Goal: Register for event/course

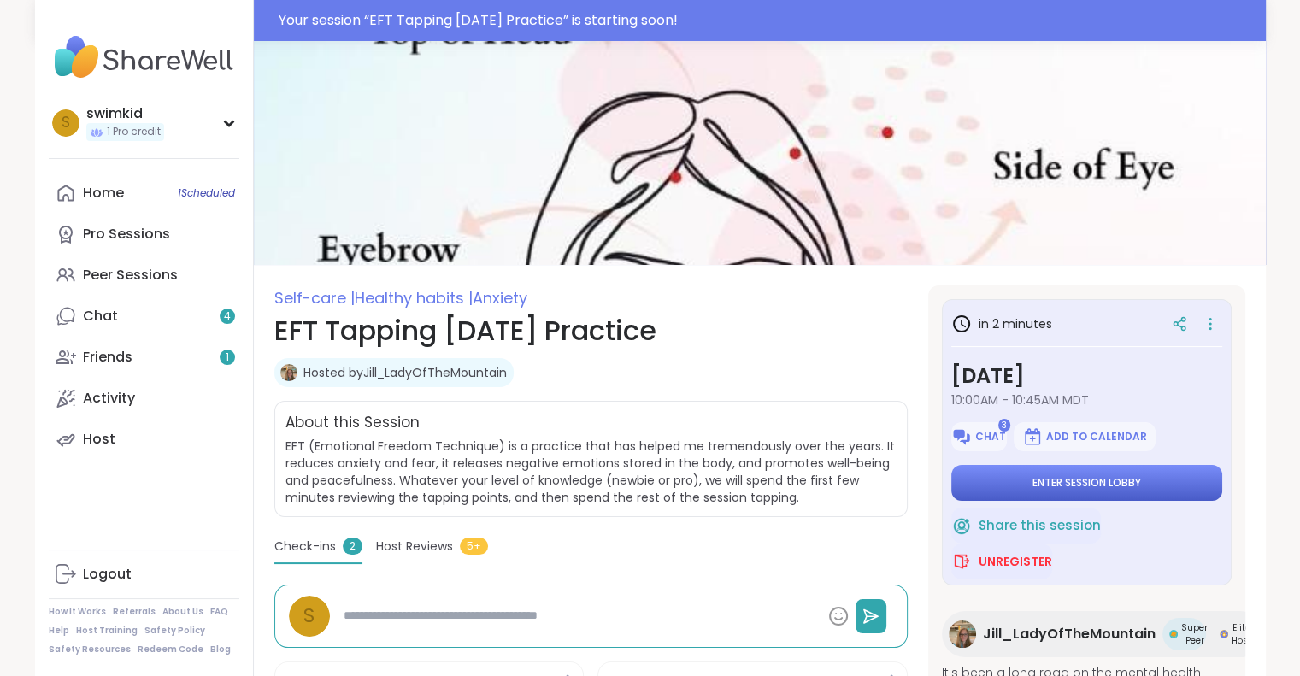
click at [1013, 485] on button "Enter session lobby" at bounding box center [1087, 483] width 271 height 36
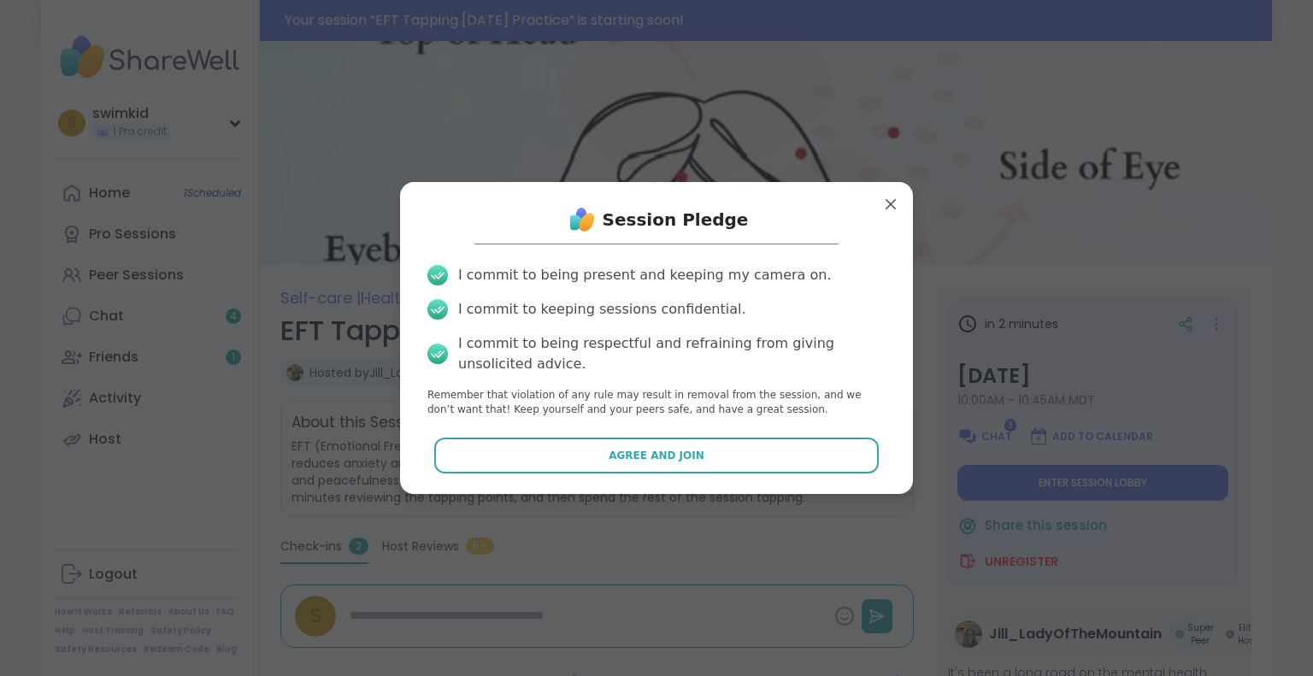
click at [518, 457] on button "Agree and Join" at bounding box center [656, 456] width 445 height 36
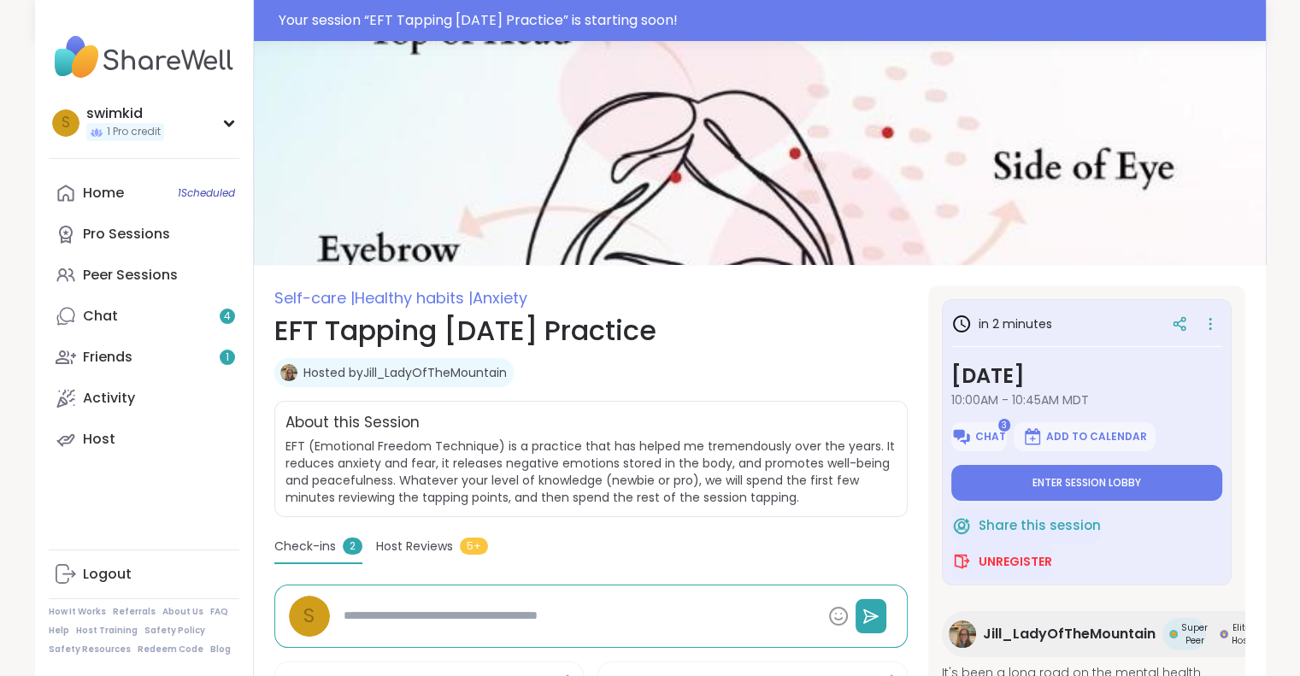
type textarea "*"
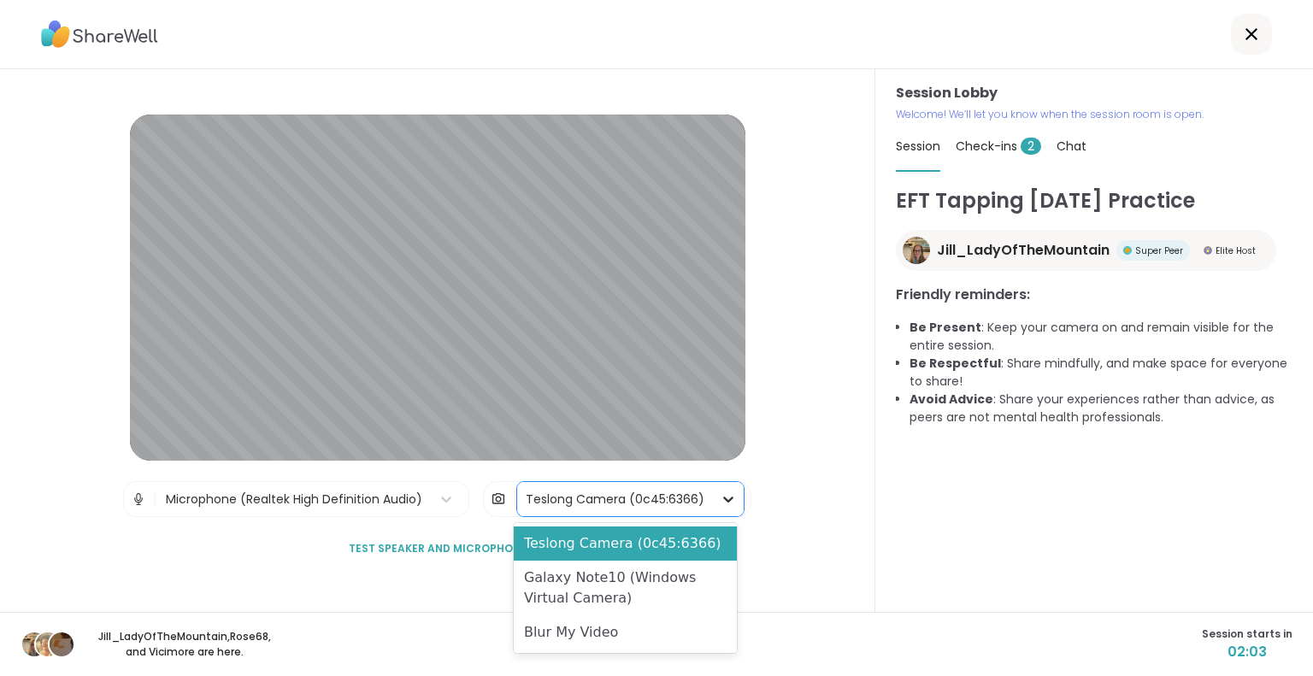
click at [720, 500] on icon at bounding box center [728, 499] width 17 height 17
click at [636, 633] on div "Blur My Video" at bounding box center [625, 633] width 223 height 34
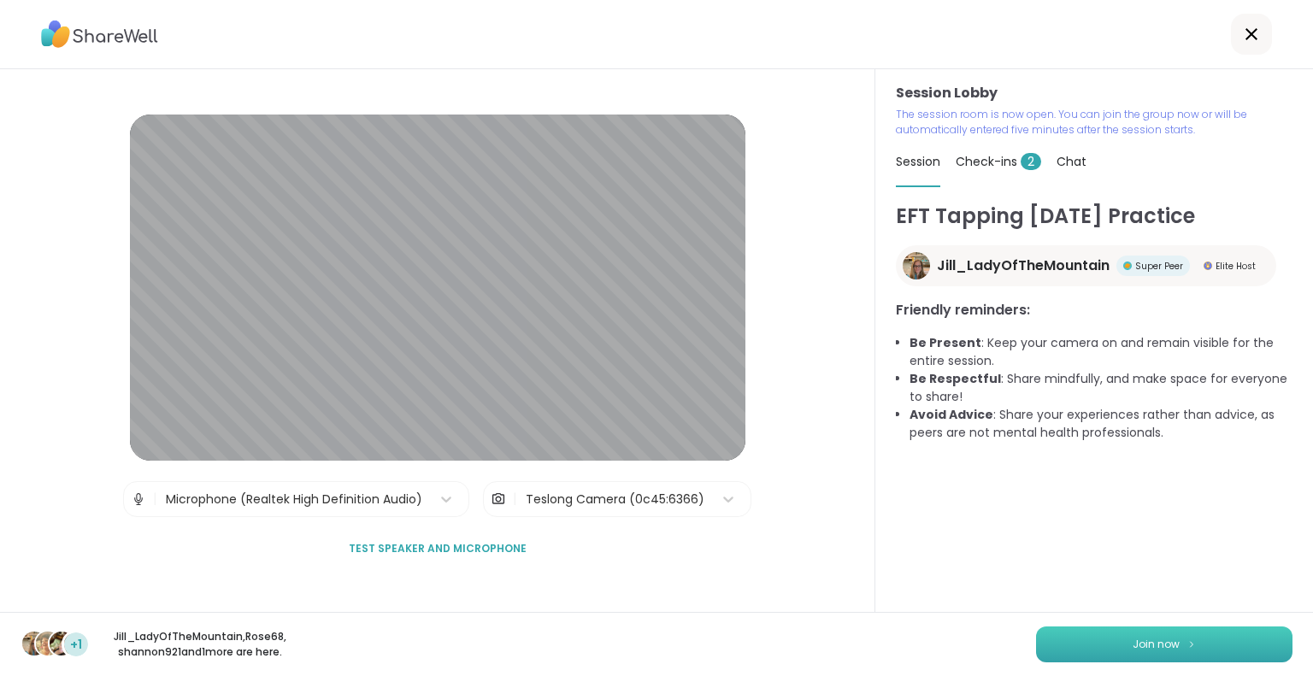
click at [1133, 645] on span "Join now" at bounding box center [1156, 644] width 47 height 15
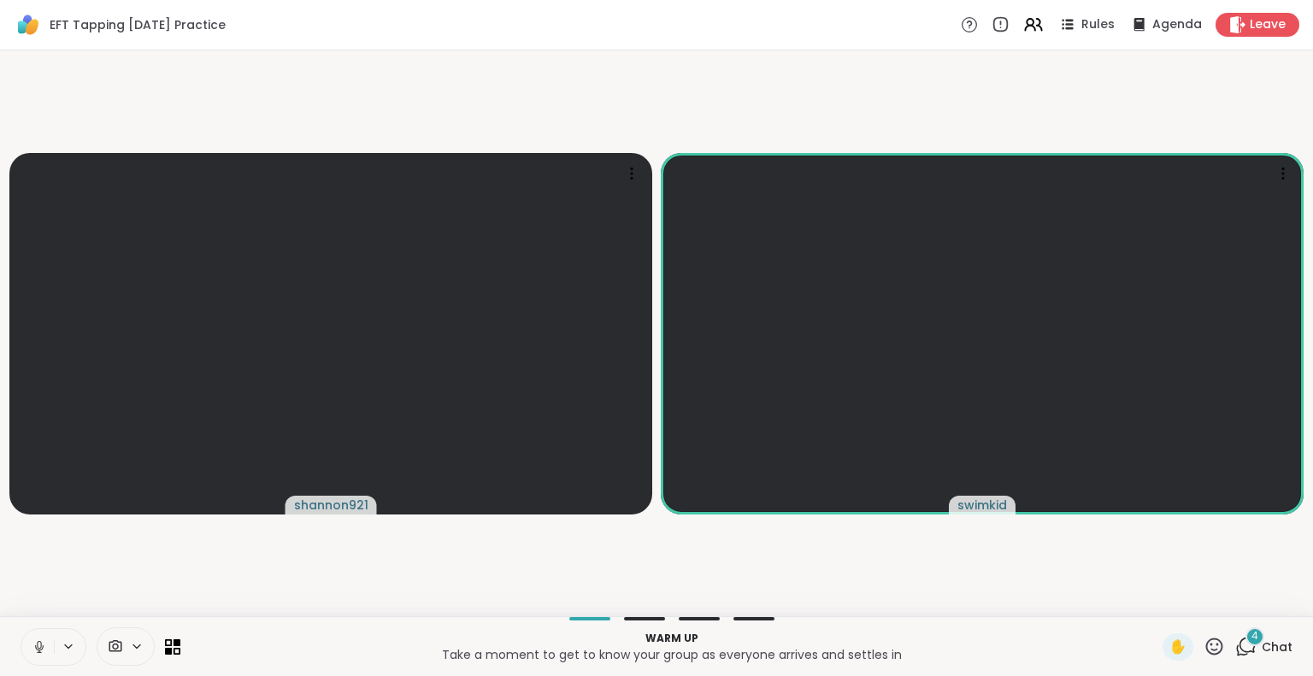
click at [1246, 644] on div "4" at bounding box center [1255, 637] width 19 height 19
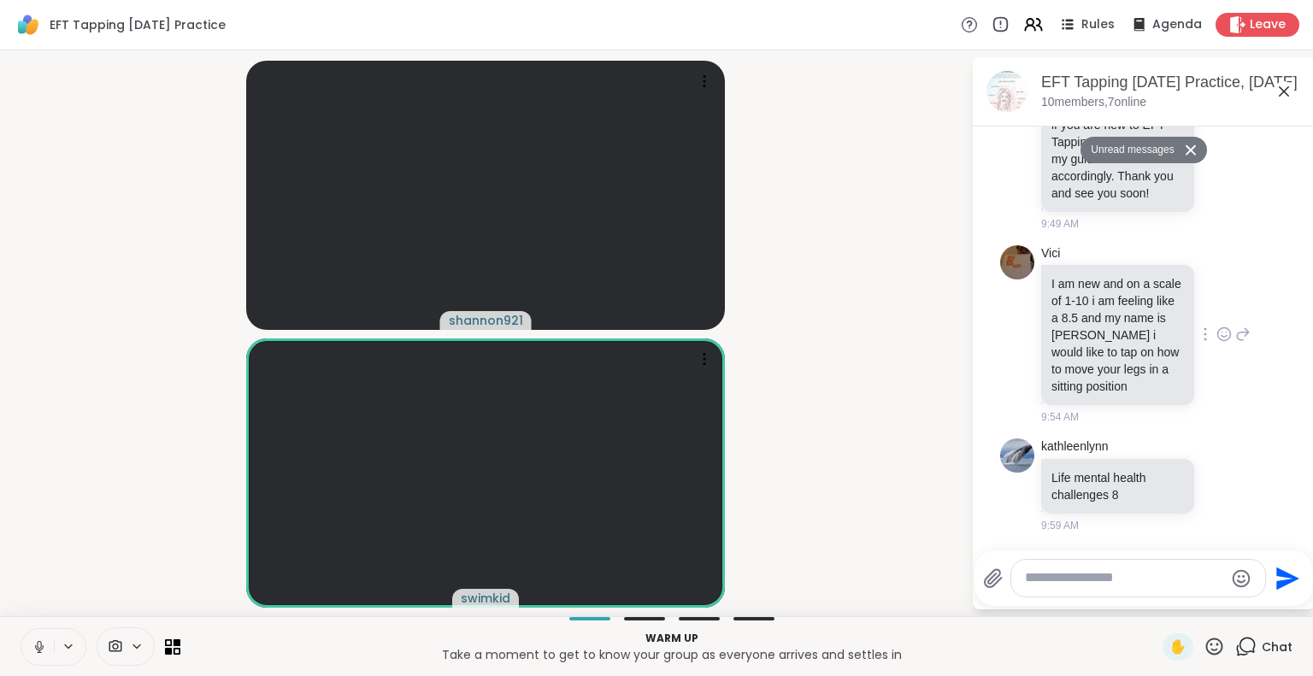
scroll to position [750, 0]
click at [1122, 587] on div at bounding box center [1138, 578] width 254 height 37
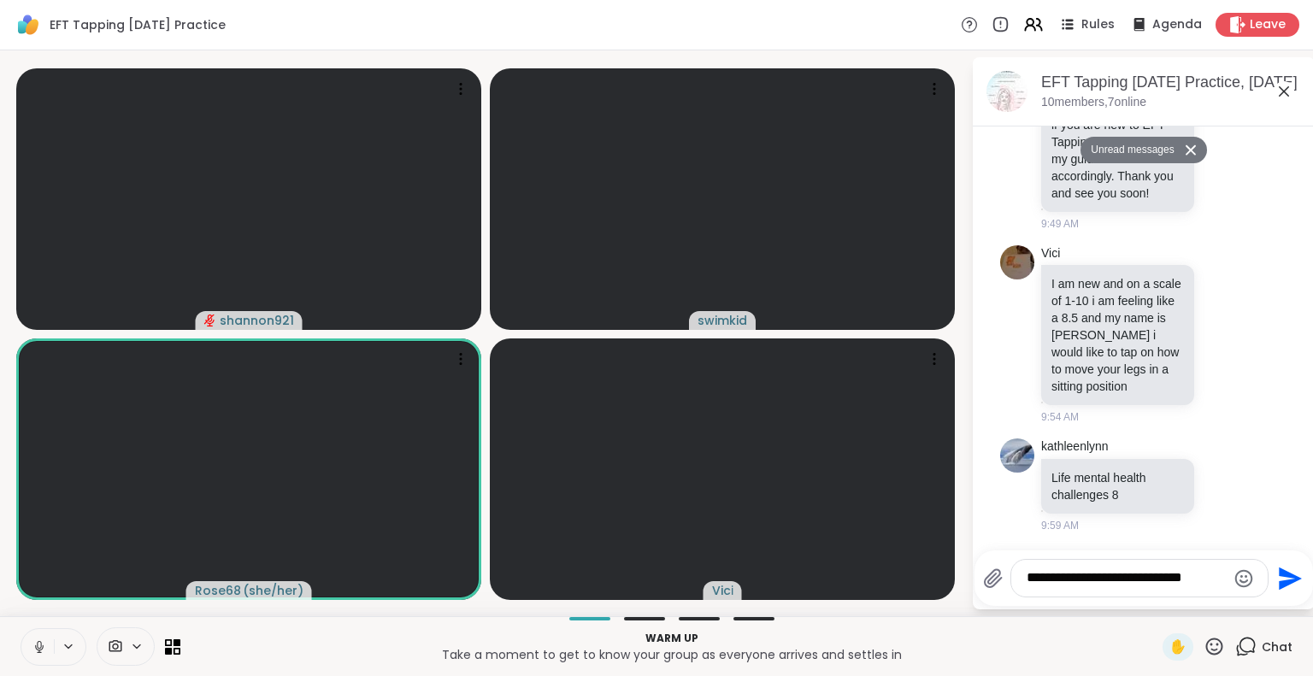
drag, startPoint x: 1222, startPoint y: 581, endPoint x: 1220, endPoint y: 590, distance: 8.7
click at [1220, 590] on div "**********" at bounding box center [1139, 578] width 256 height 37
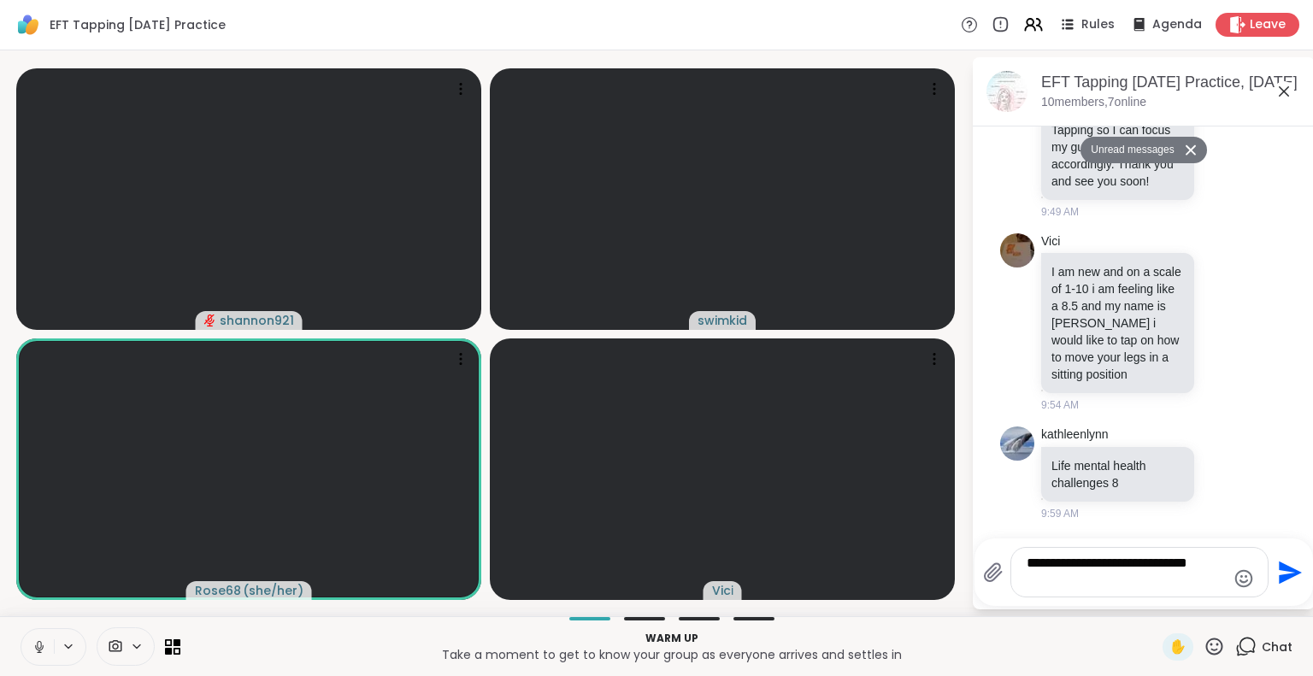
type textarea "**********"
click at [1276, 574] on icon "Send" at bounding box center [1288, 572] width 27 height 27
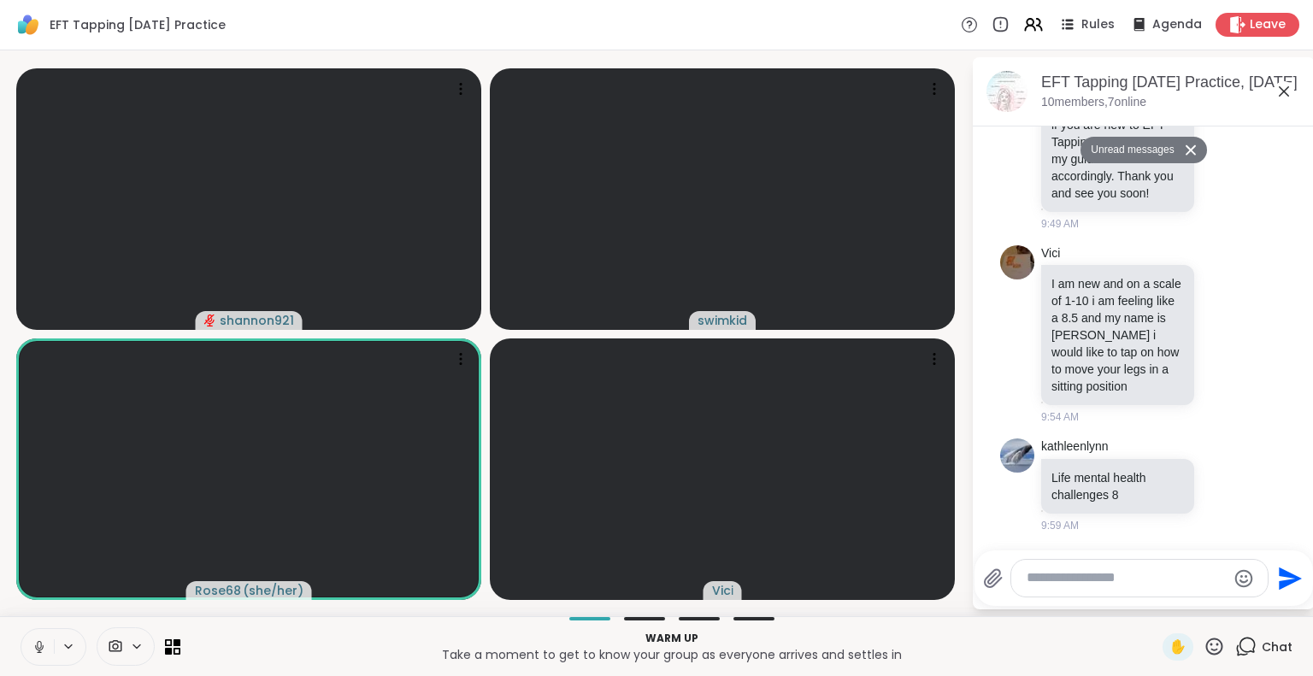
scroll to position [817, 0]
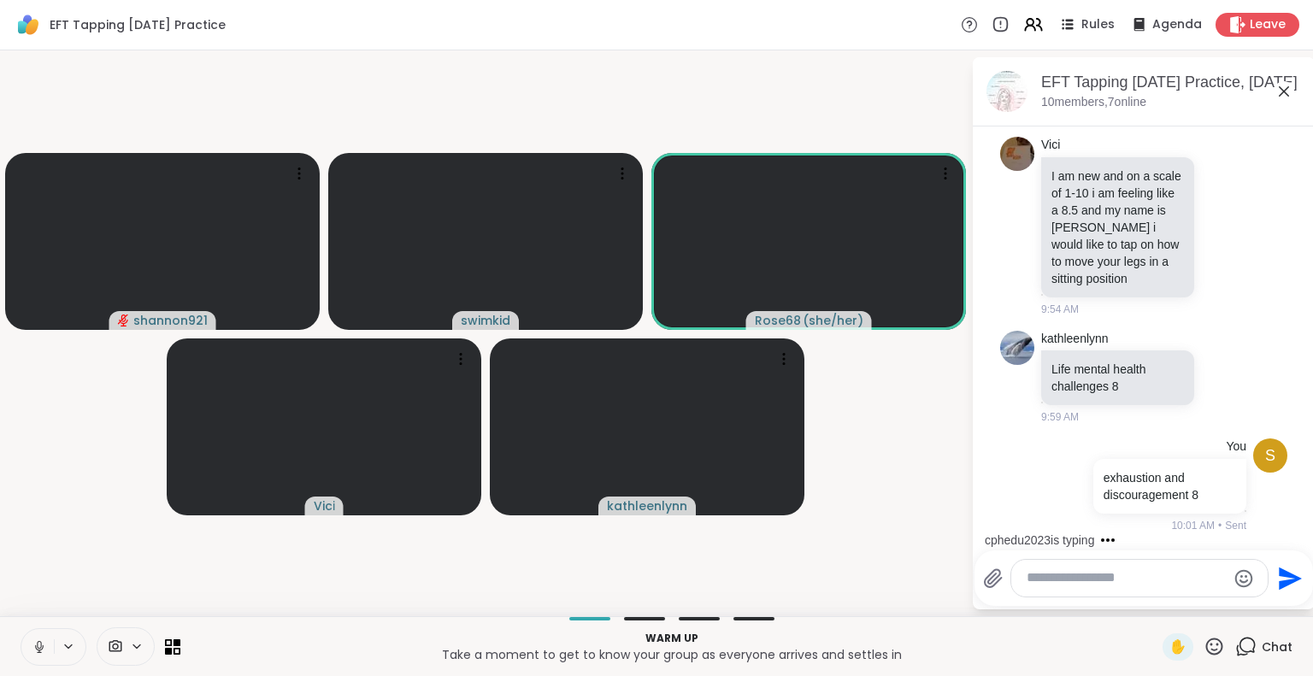
click at [38, 641] on icon at bounding box center [39, 646] width 15 height 15
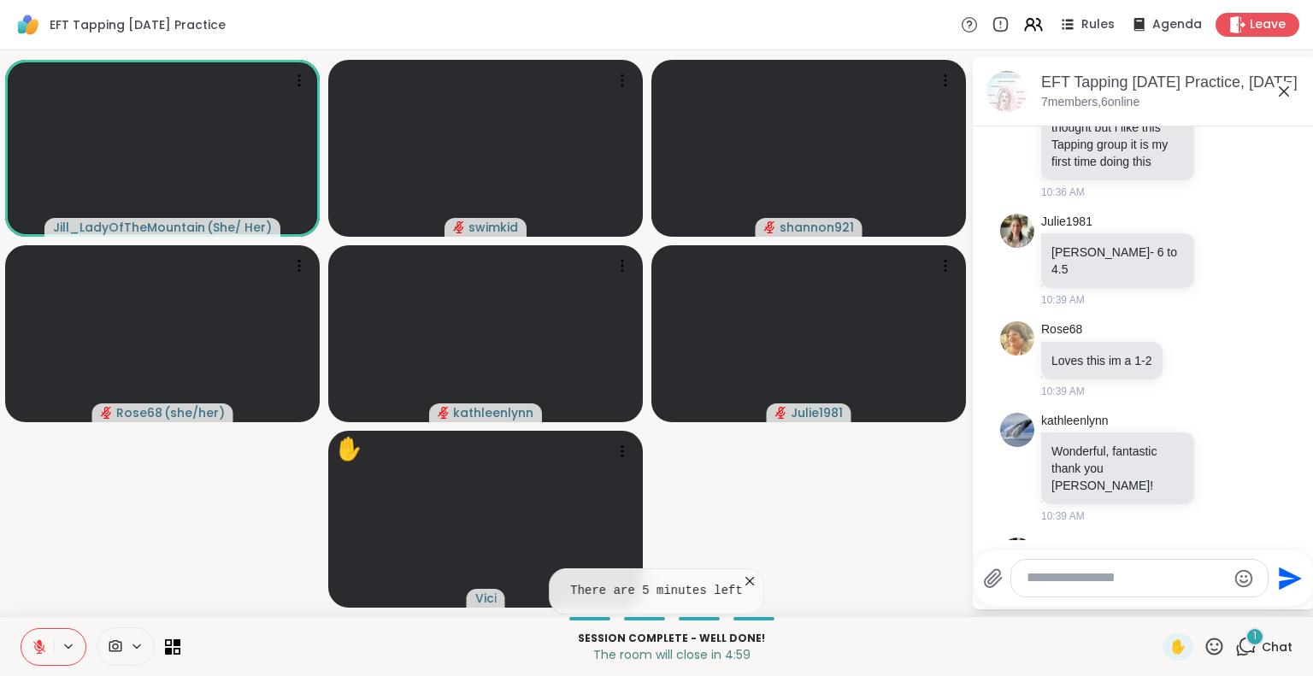
scroll to position [2792, 0]
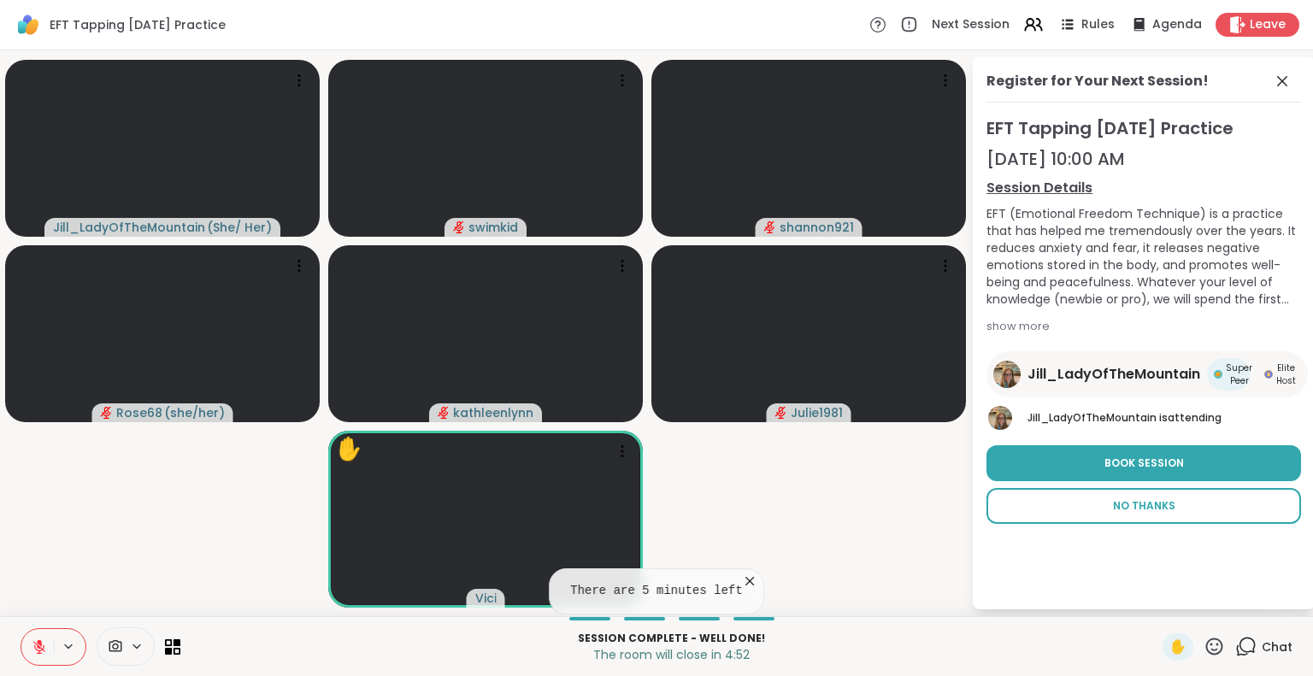
click at [1133, 512] on span "No Thanks" at bounding box center [1144, 505] width 62 height 15
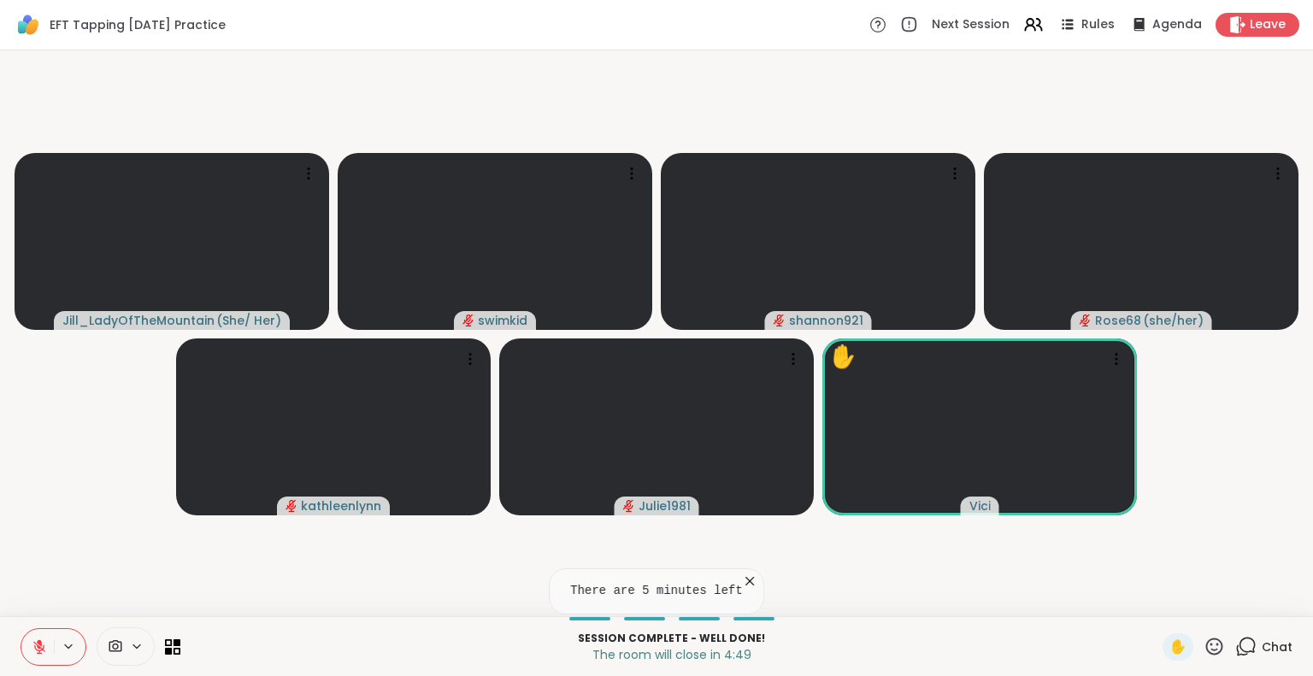
click at [1241, 644] on icon at bounding box center [1245, 646] width 21 height 21
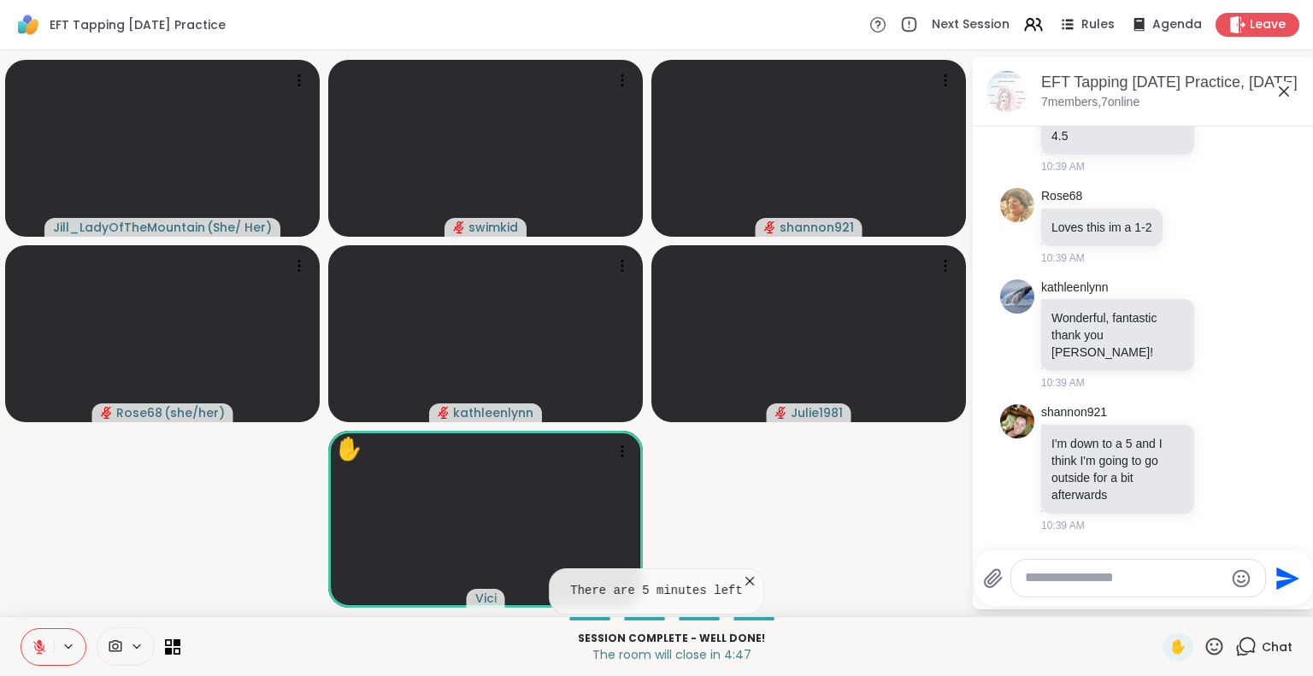
click at [1111, 591] on div at bounding box center [1138, 578] width 254 height 37
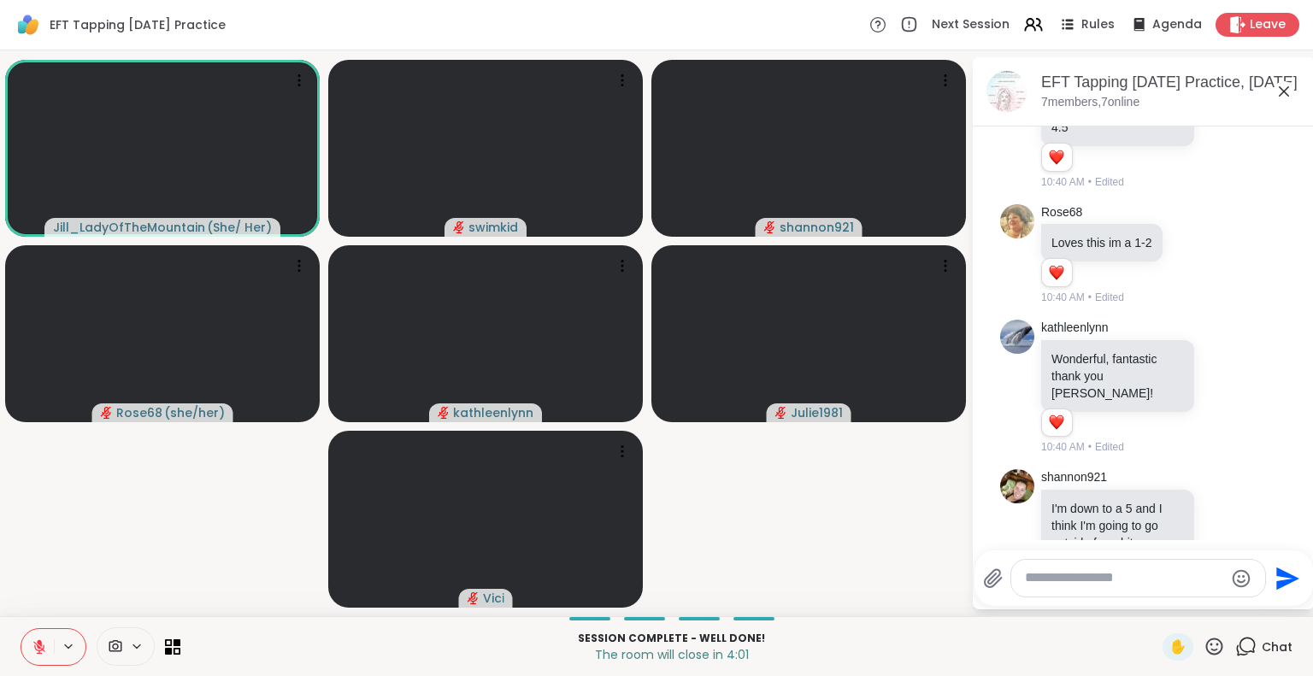
scroll to position [2973, 0]
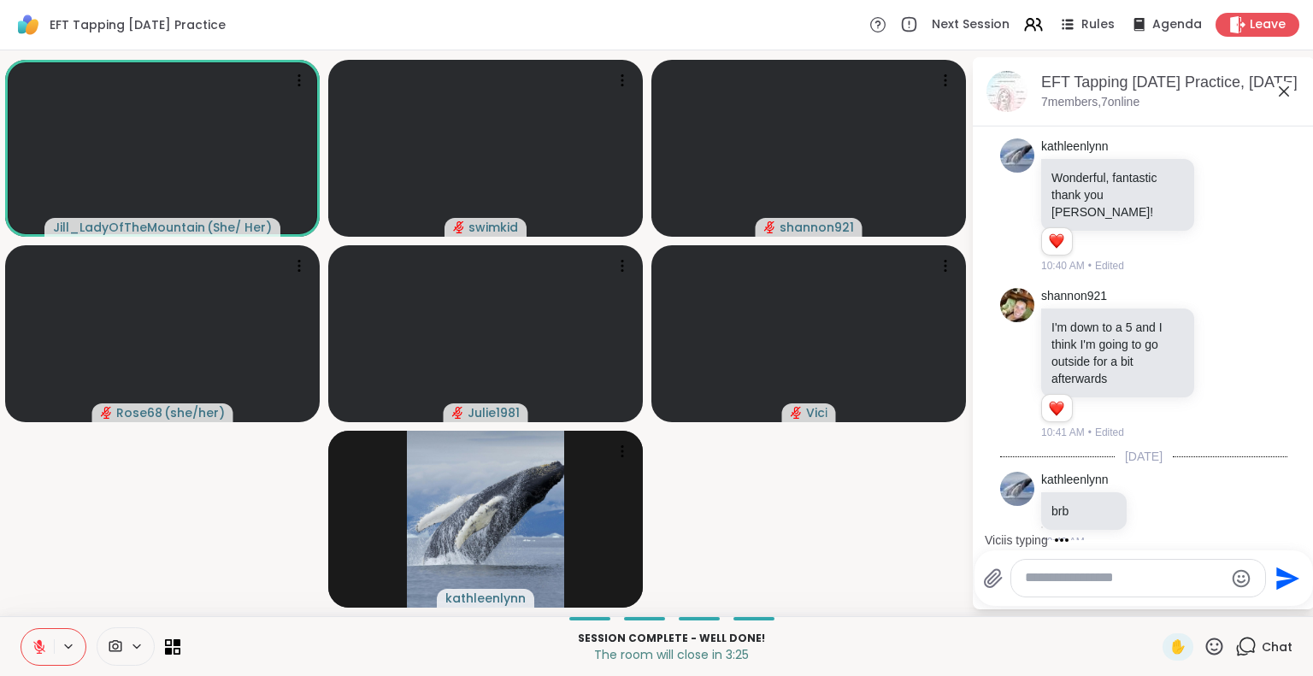
click at [1044, 586] on textarea "Type your message" at bounding box center [1124, 578] width 199 height 18
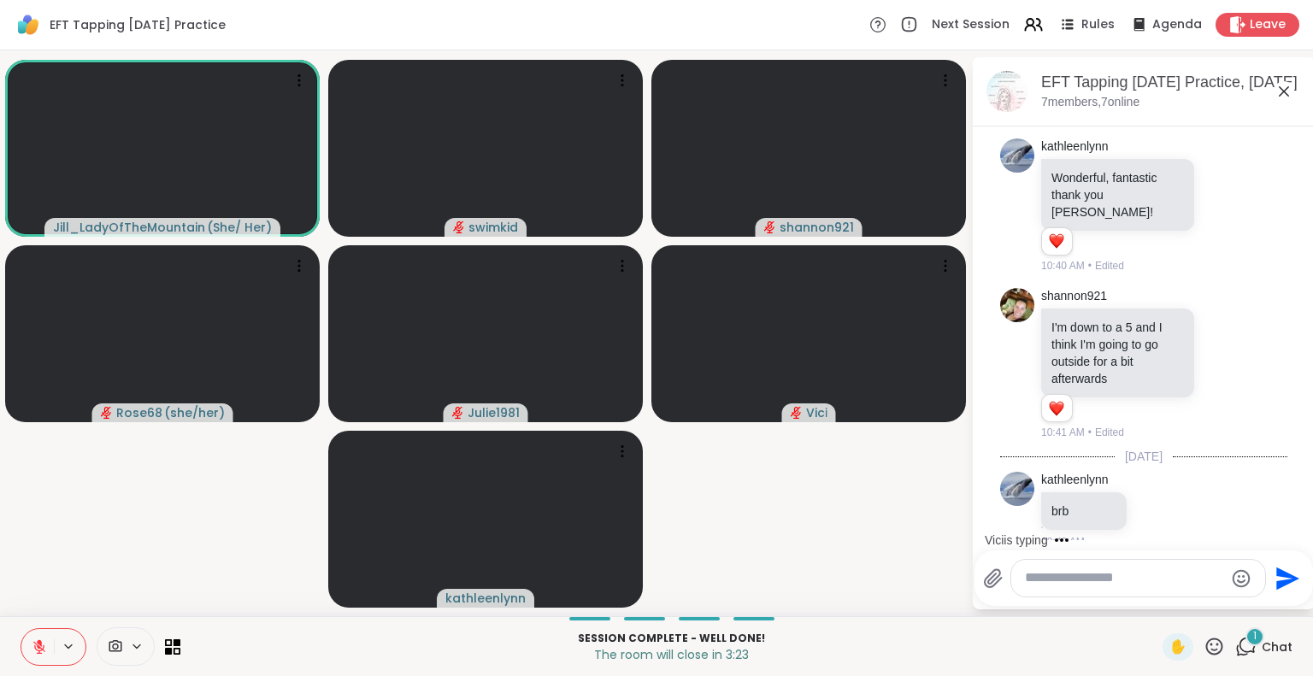
scroll to position [3123, 0]
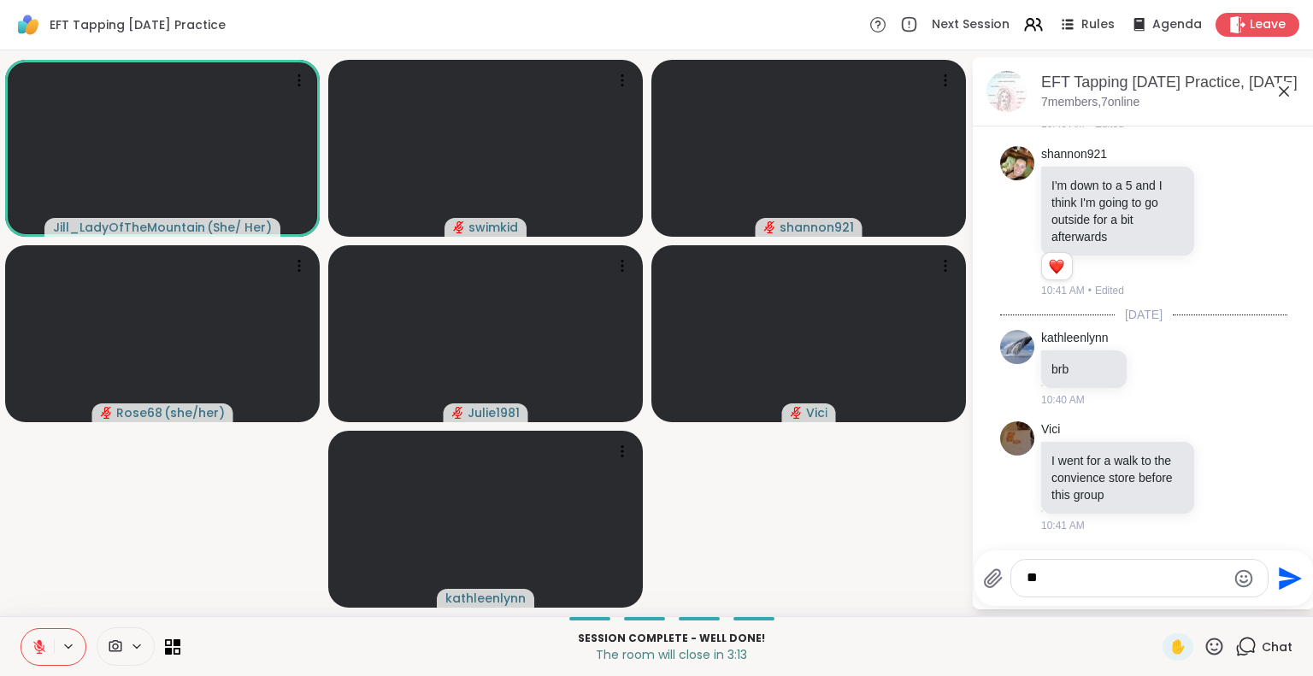
type textarea "*"
type textarea "**"
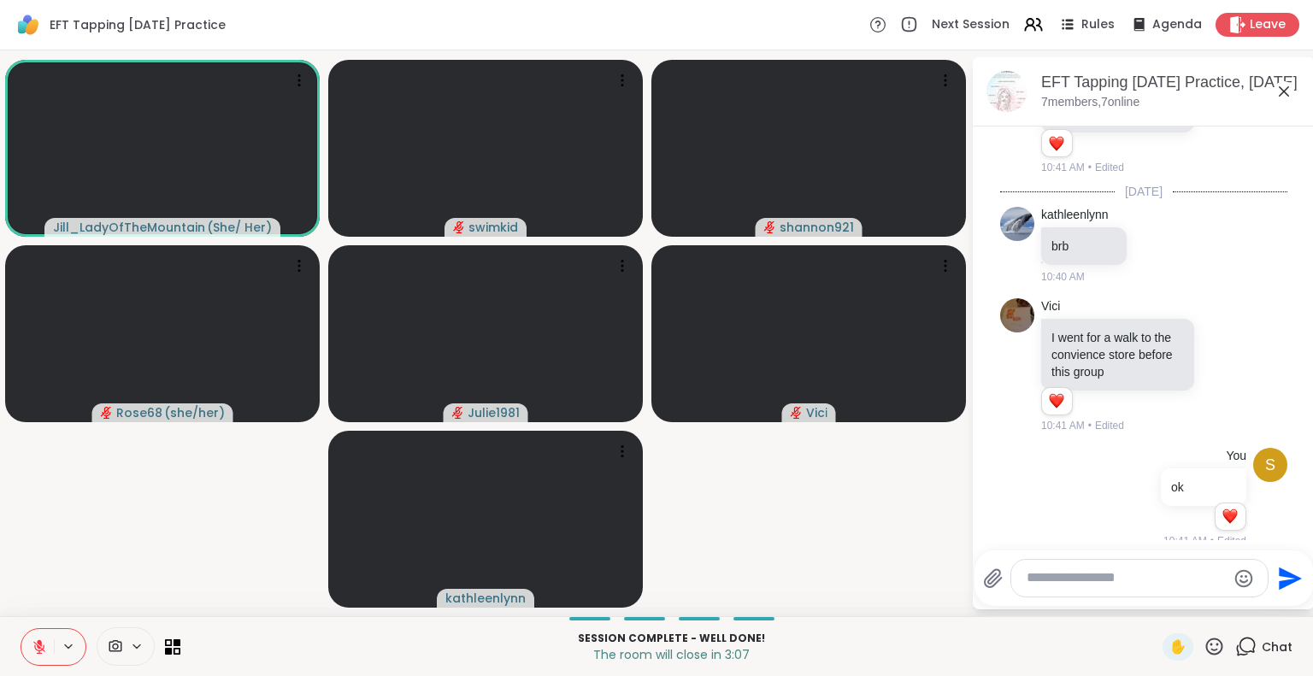
scroll to position [3262, 0]
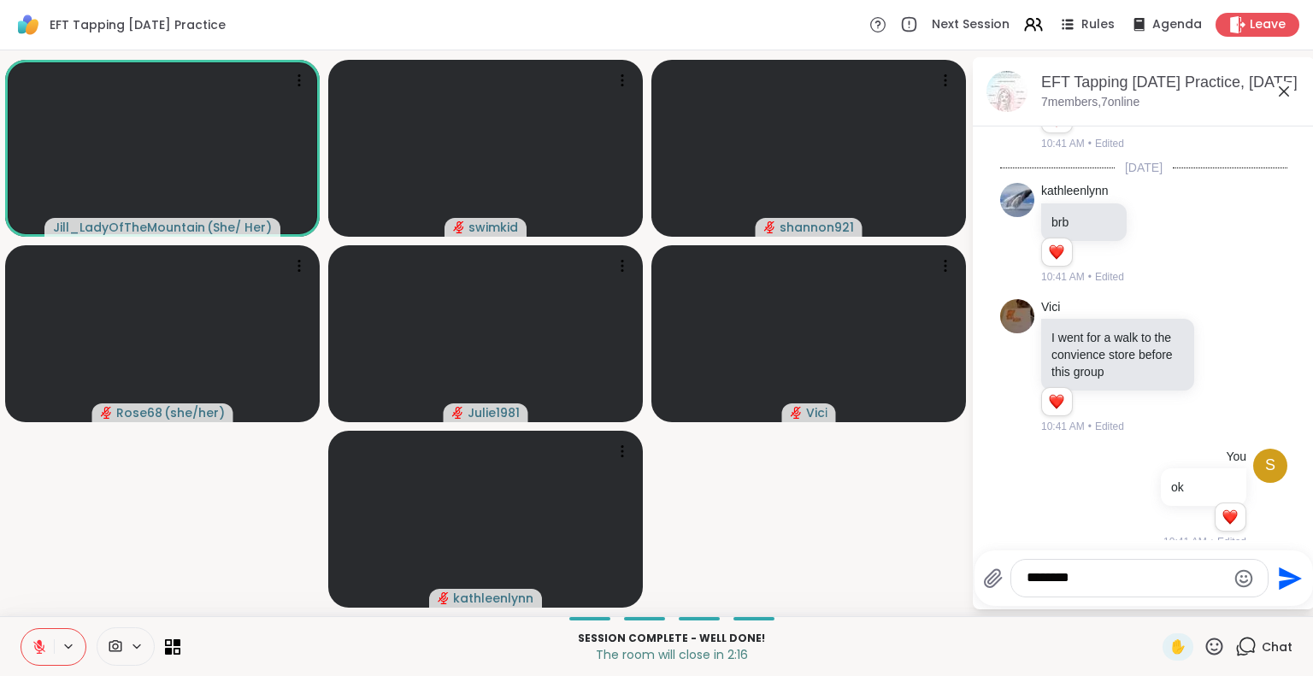
type textarea "*********"
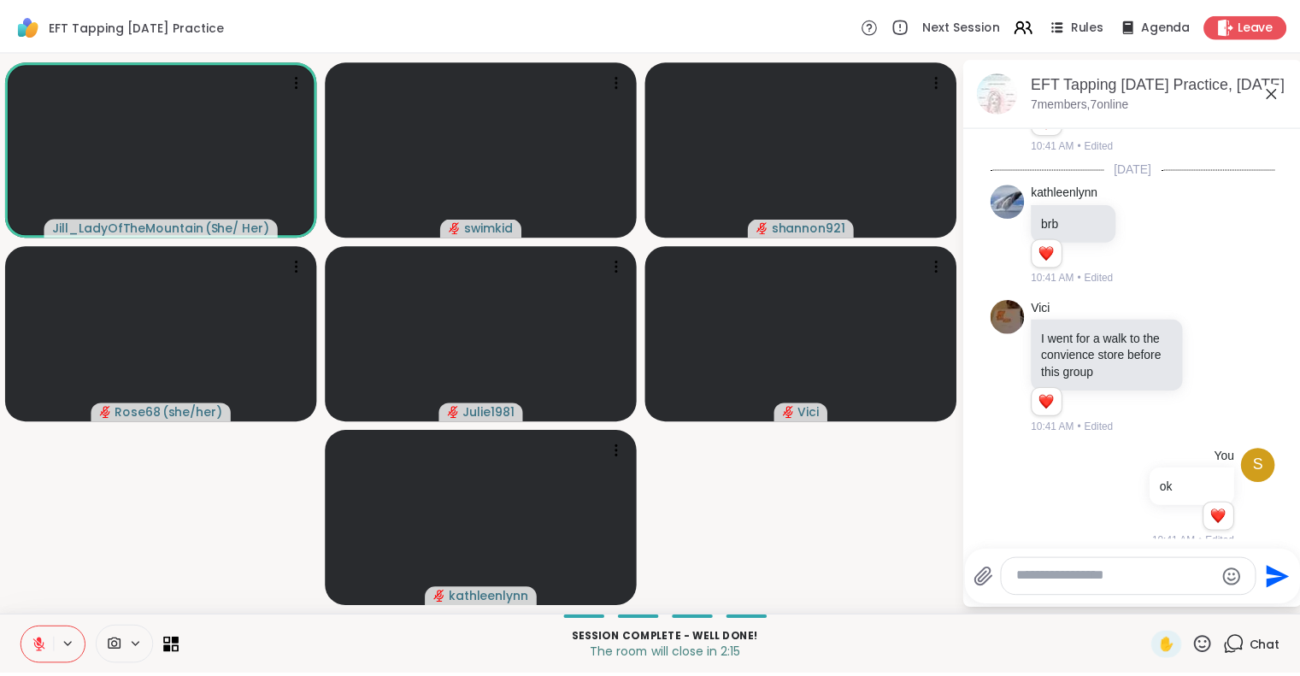
scroll to position [3379, 0]
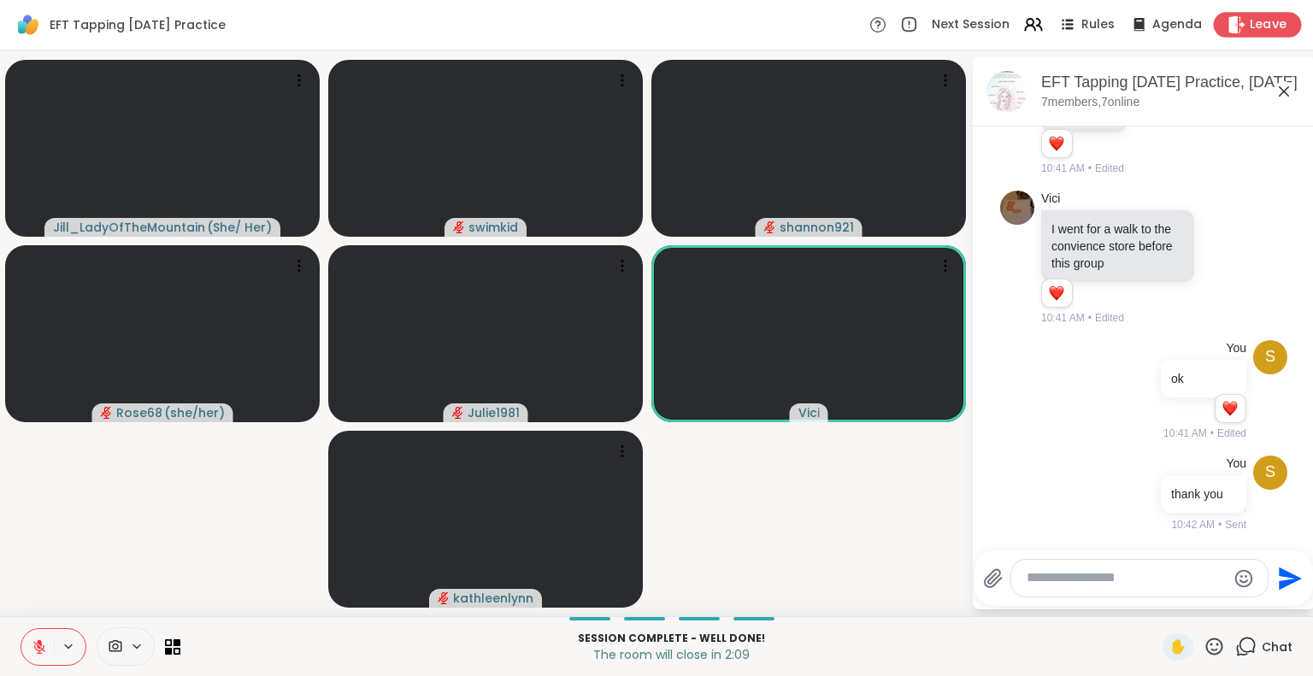
click at [1256, 24] on span "Leave" at bounding box center [1269, 25] width 38 height 18
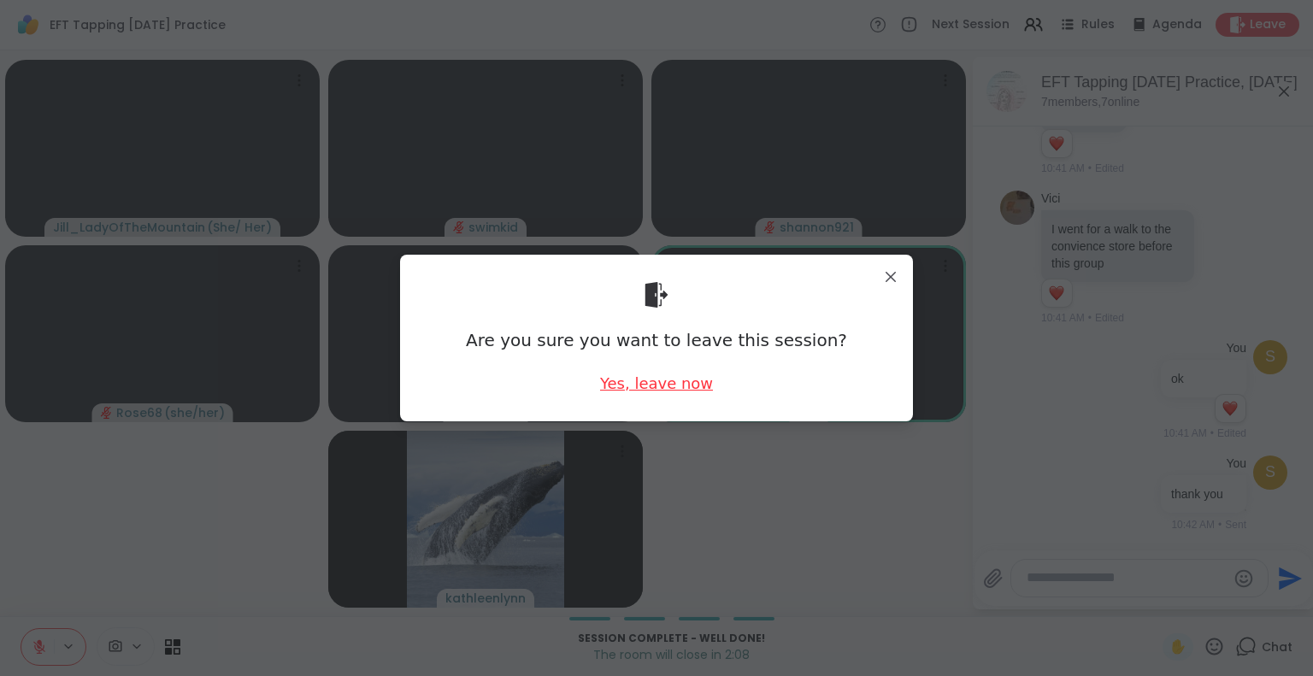
click at [629, 383] on div "Yes, leave now" at bounding box center [656, 383] width 113 height 21
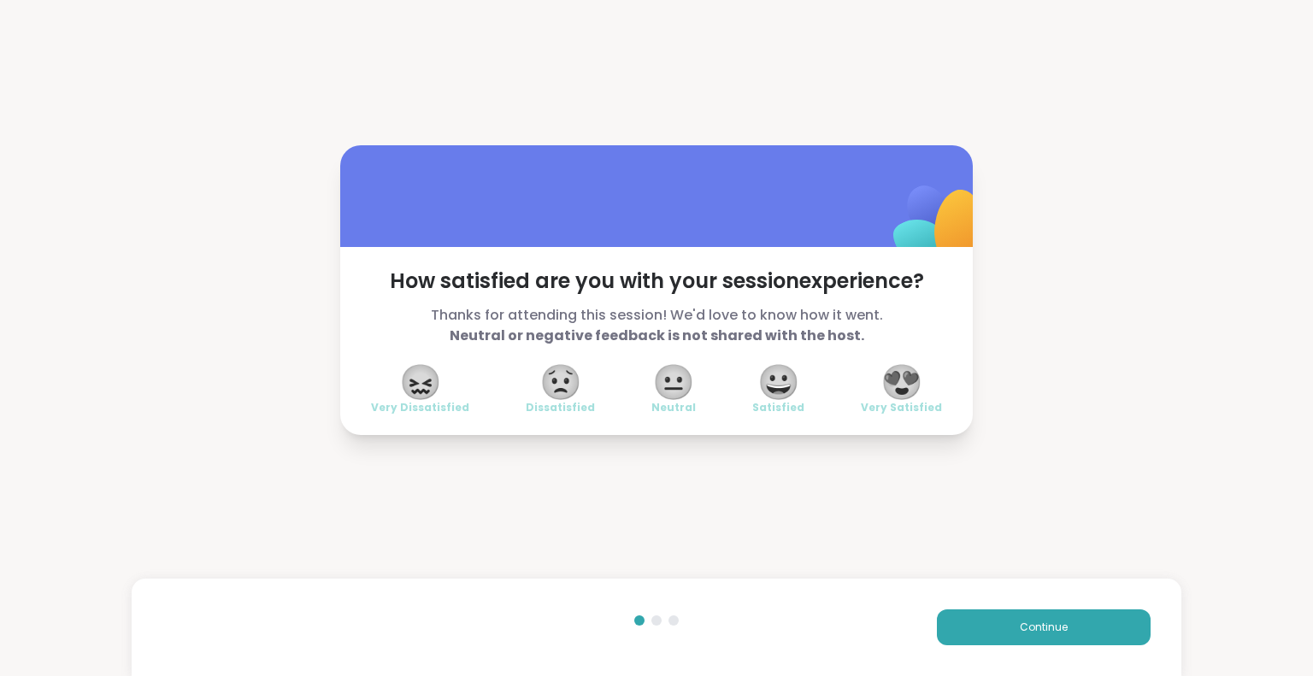
click at [903, 380] on span "😍" at bounding box center [902, 382] width 43 height 31
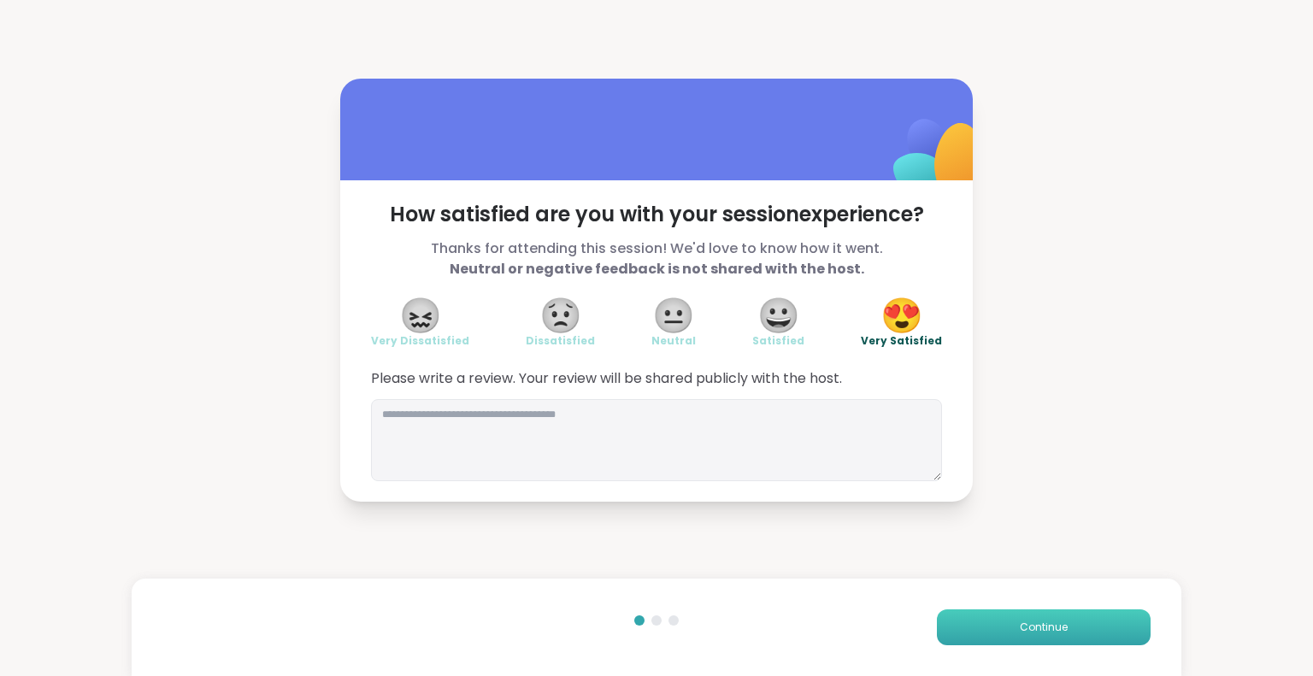
click at [988, 627] on button "Continue" at bounding box center [1044, 628] width 214 height 36
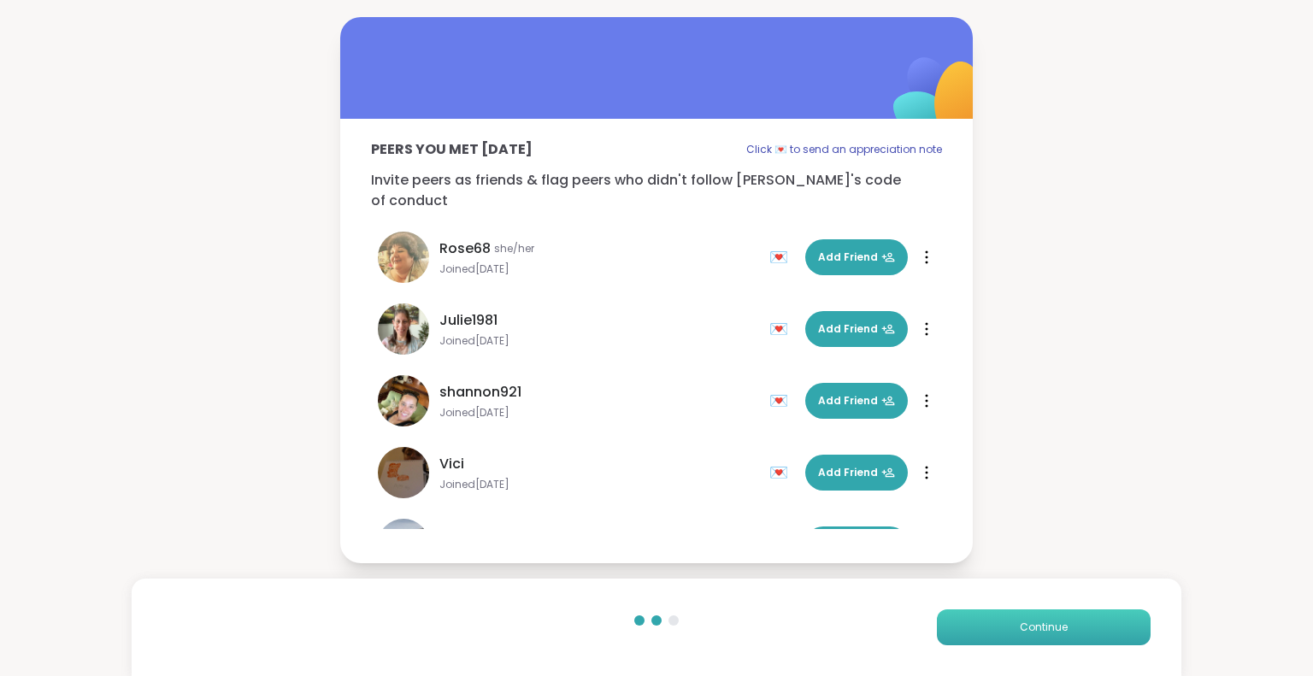
click at [1020, 625] on span "Continue" at bounding box center [1044, 627] width 48 height 15
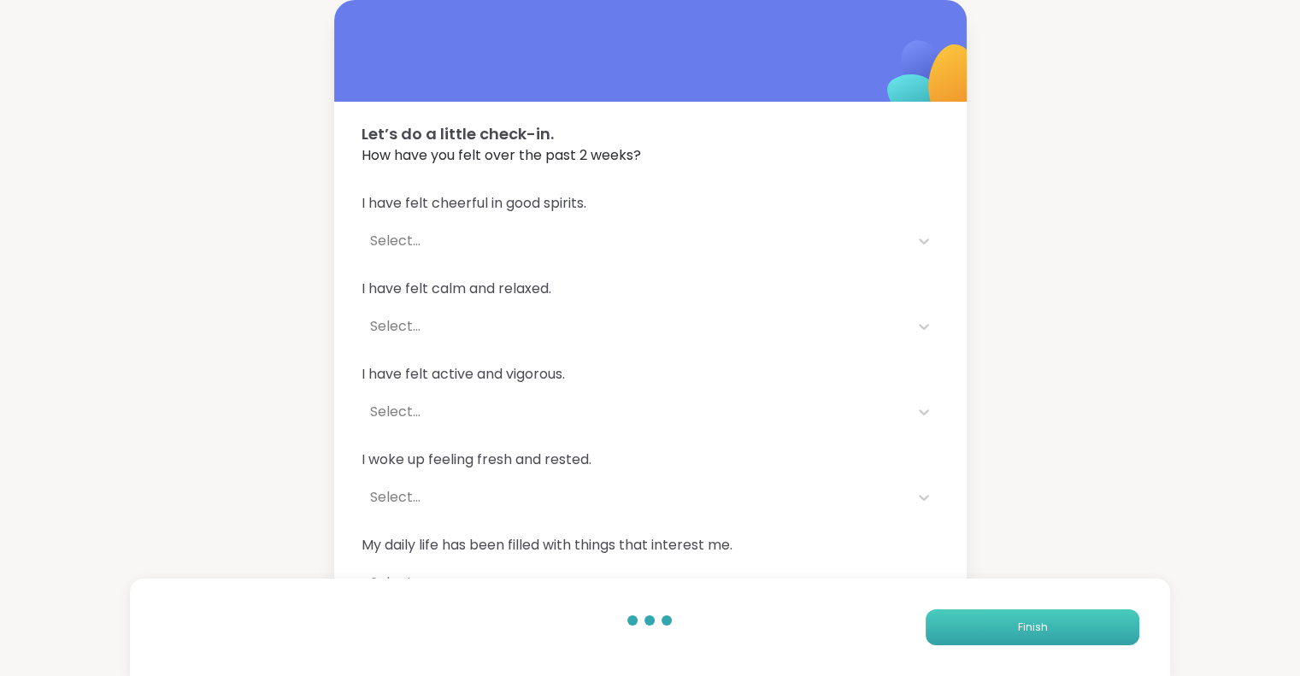
click at [946, 624] on button "Finish" at bounding box center [1033, 628] width 214 height 36
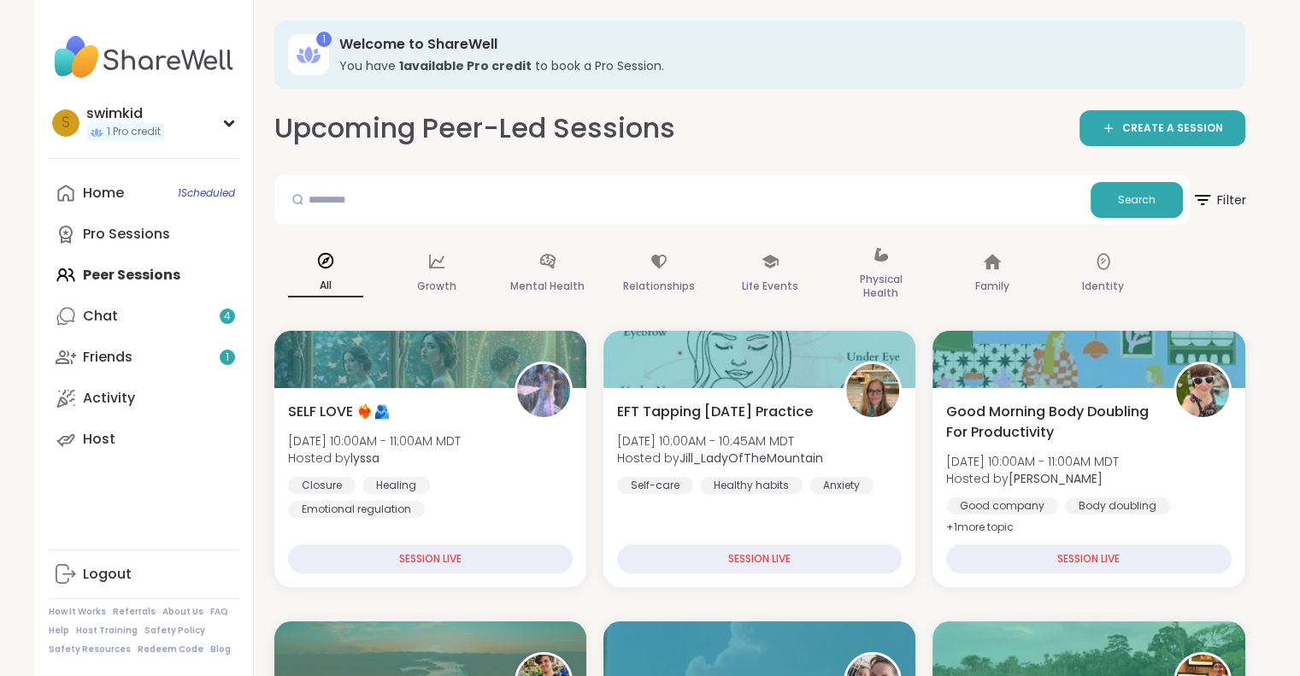
click at [1235, 197] on span "Filter" at bounding box center [1219, 200] width 55 height 43
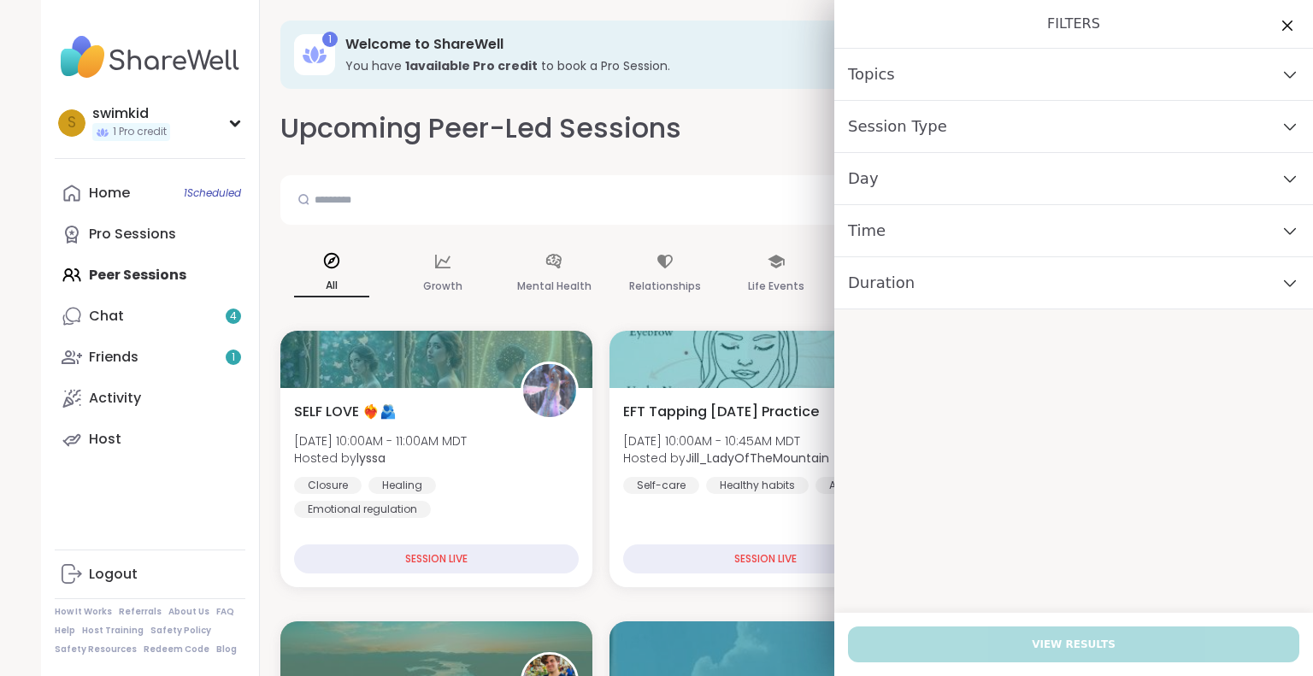
click at [875, 185] on div "Day" at bounding box center [1073, 179] width 479 height 52
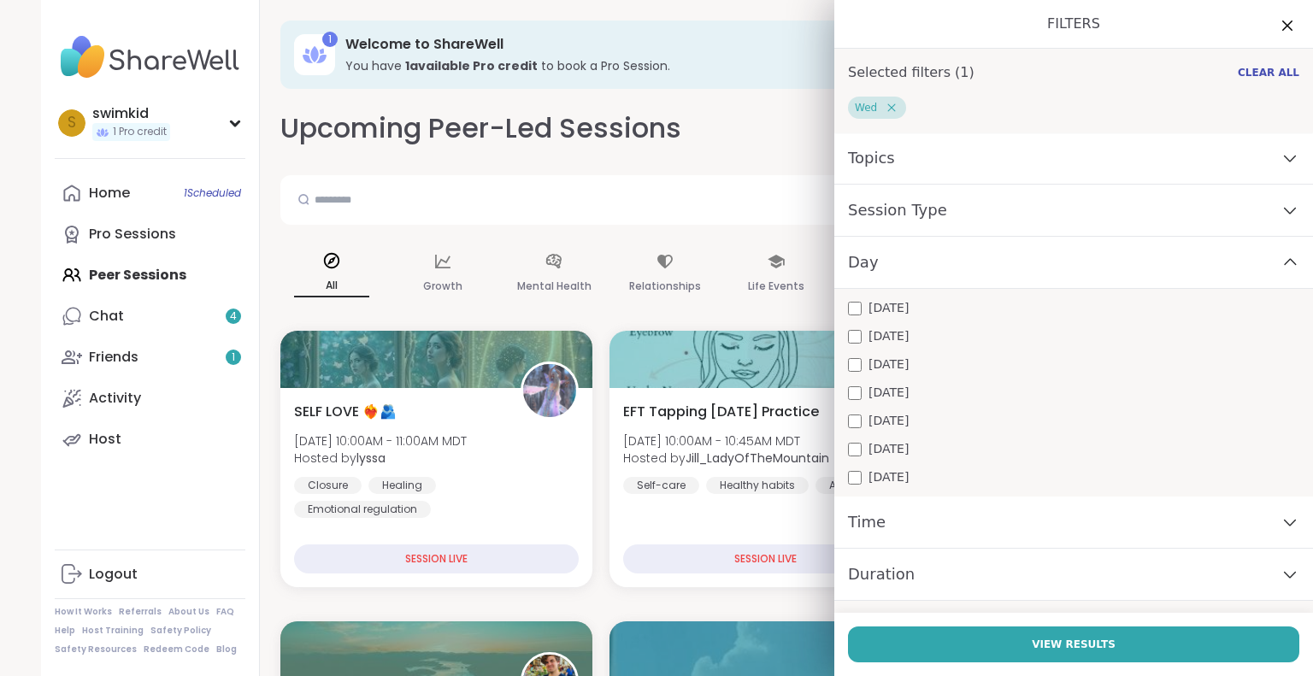
drag, startPoint x: 1046, startPoint y: 639, endPoint x: 1041, endPoint y: 625, distance: 15.4
click at [1046, 639] on span "View Results" at bounding box center [1074, 644] width 84 height 15
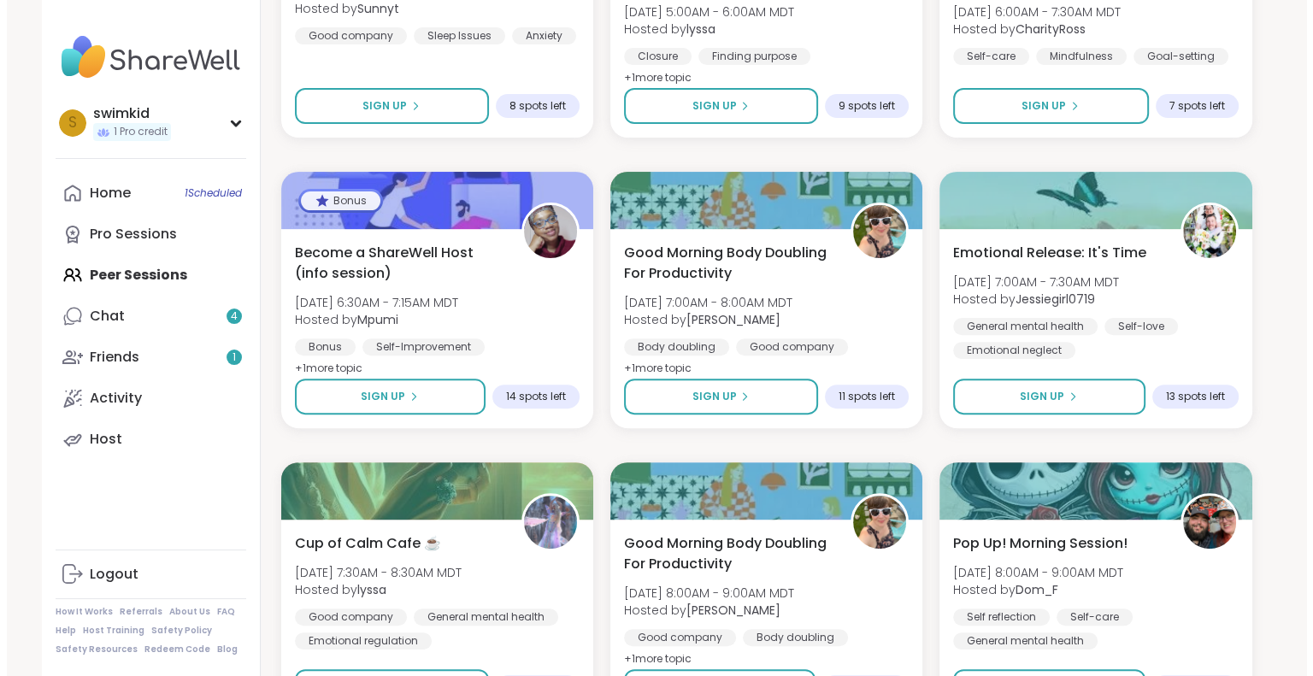
scroll to position [513, 0]
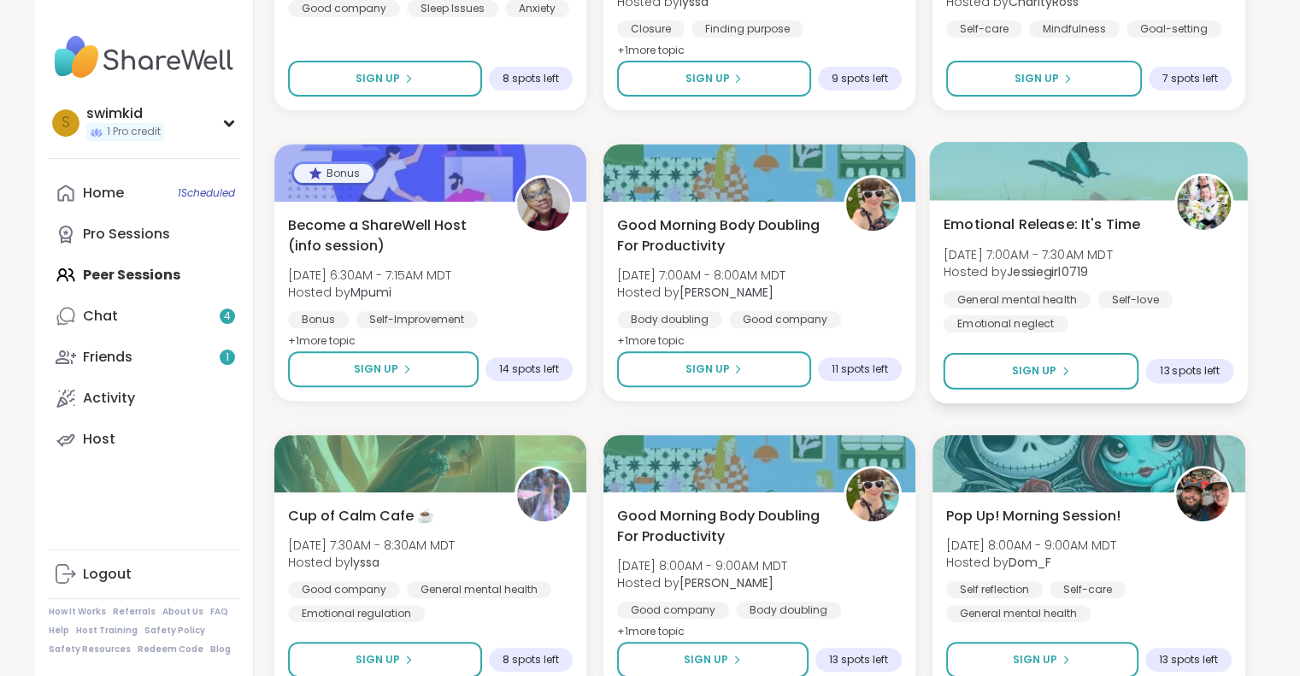
click at [1055, 218] on span "Emotional Release: It's Time" at bounding box center [1042, 224] width 197 height 21
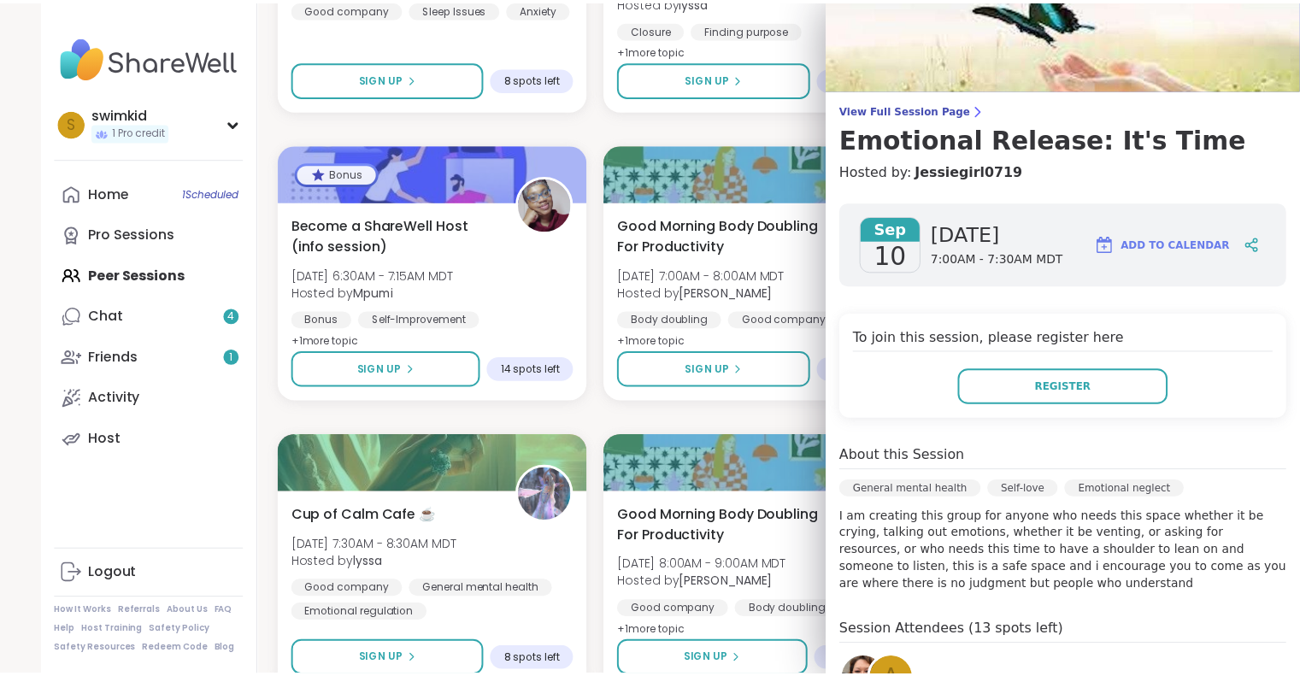
scroll to position [0, 0]
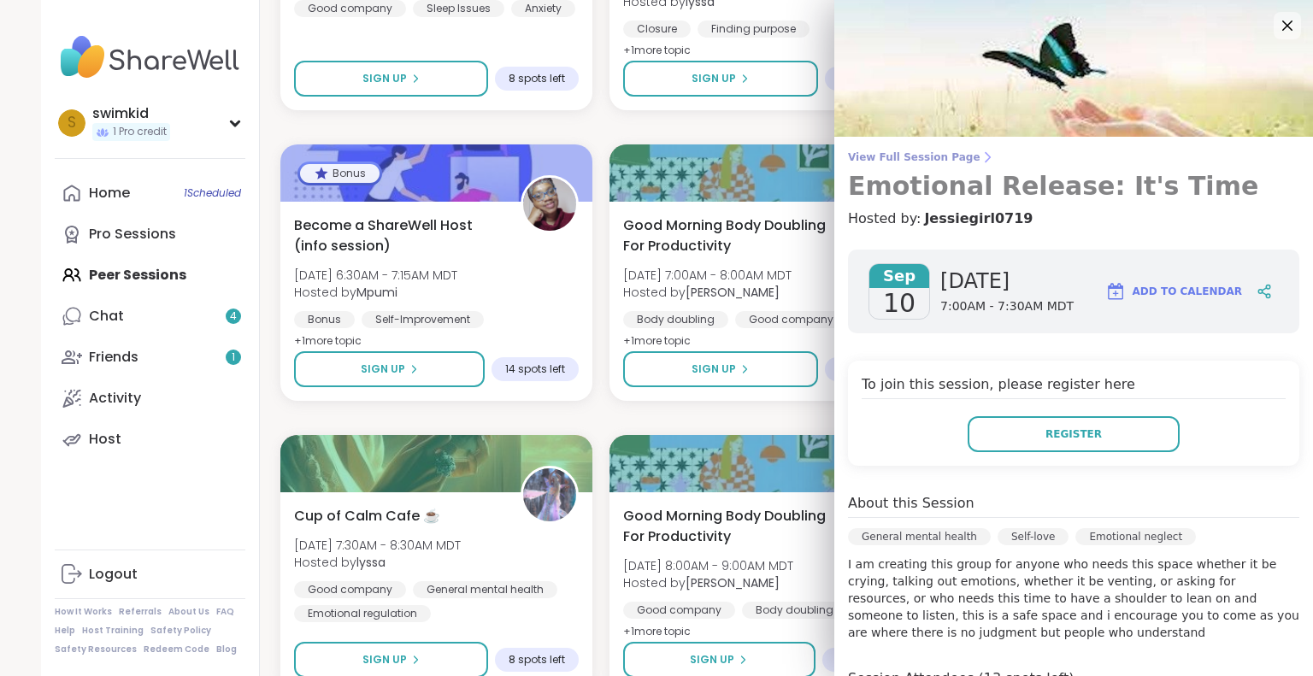
click at [922, 162] on span "View Full Session Page" at bounding box center [1073, 157] width 451 height 14
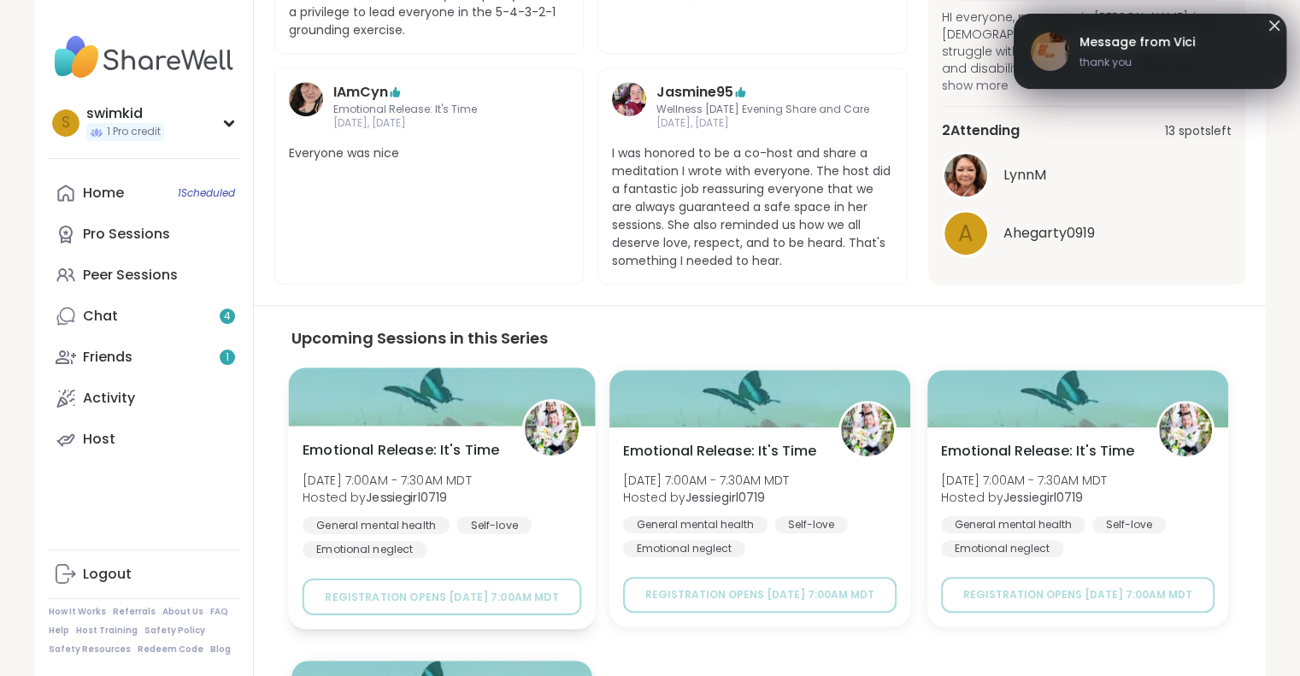
scroll to position [769, 0]
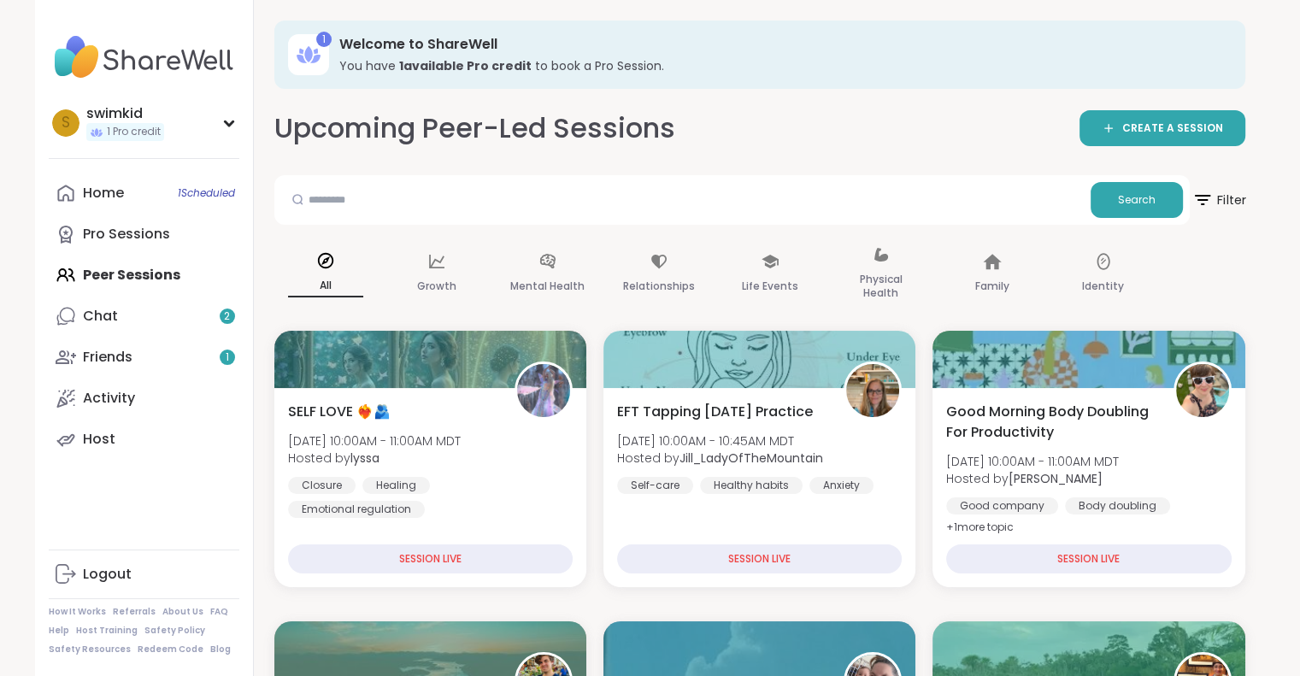
click at [1216, 201] on span "Filter" at bounding box center [1219, 200] width 55 height 43
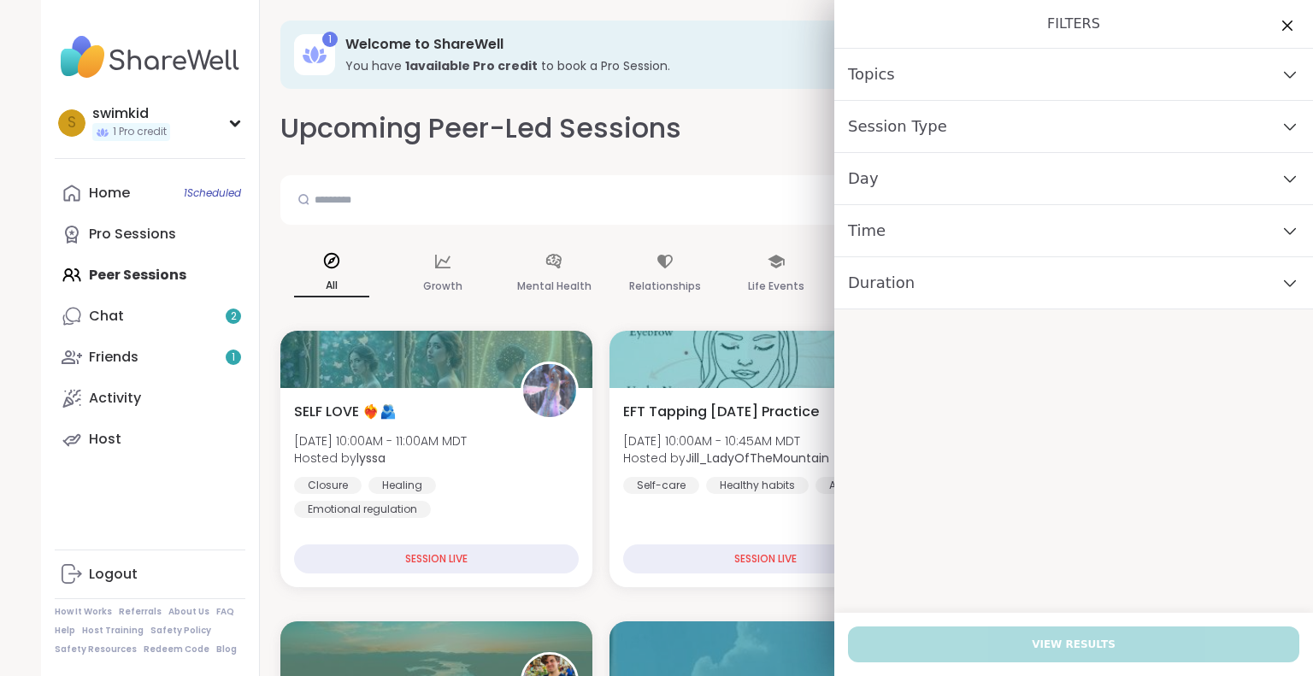
click at [924, 184] on div "Day" at bounding box center [1073, 179] width 479 height 52
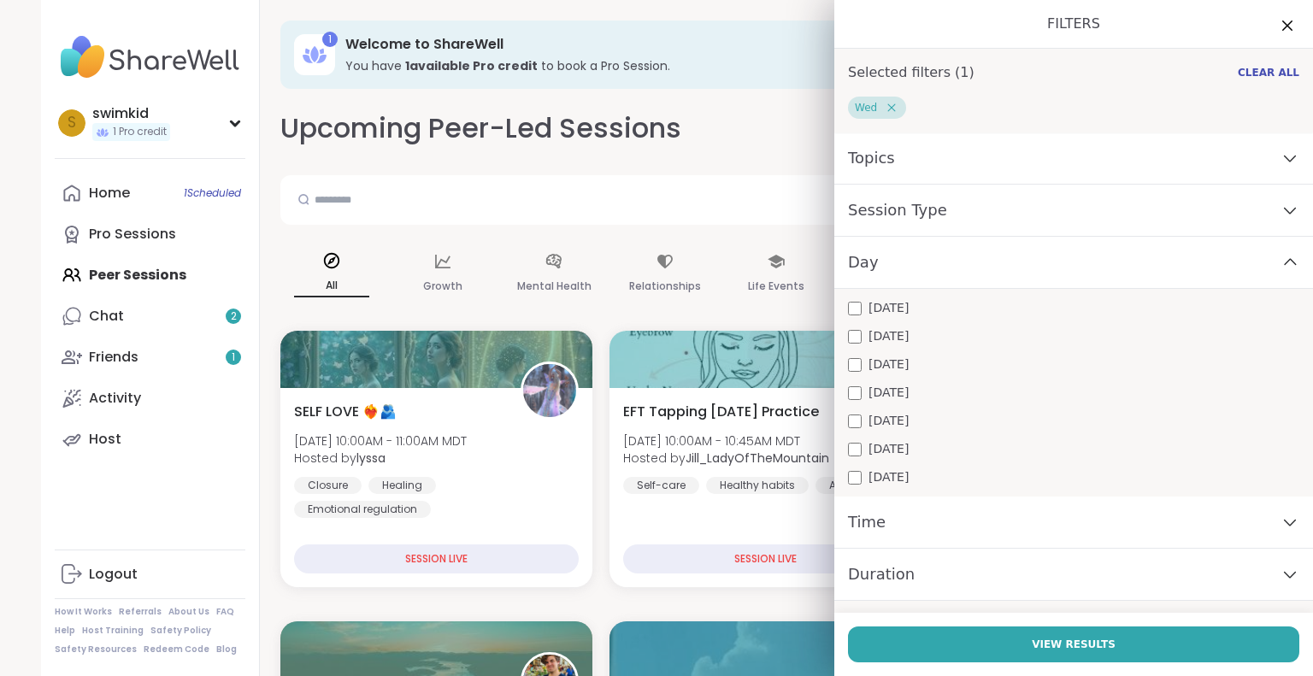
click at [988, 634] on button "View Results" at bounding box center [1073, 645] width 451 height 36
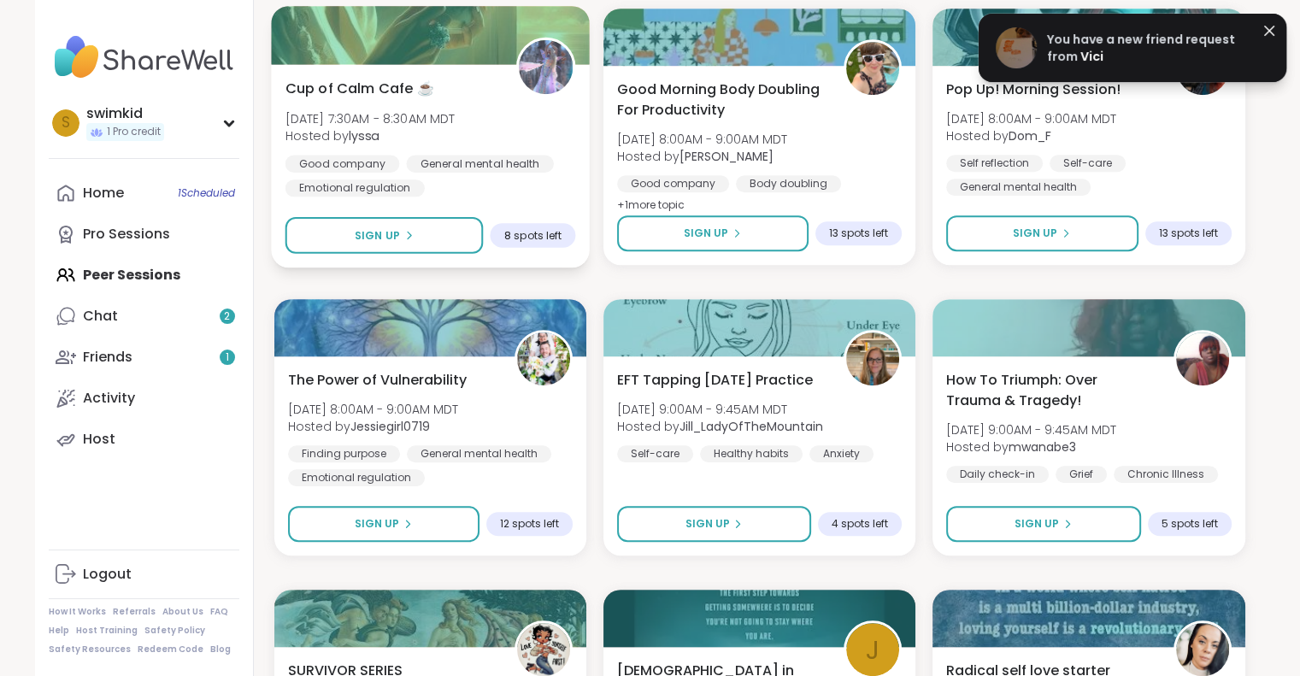
scroll to position [940, 0]
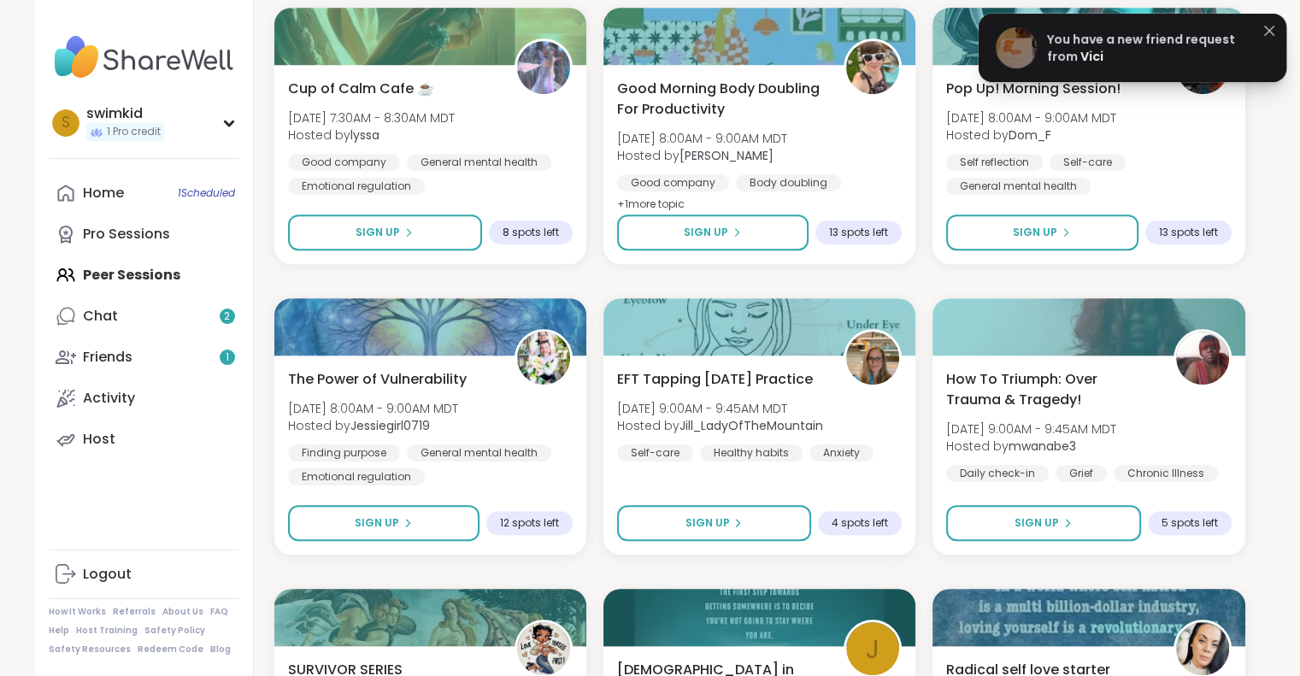
click at [1272, 30] on icon at bounding box center [1269, 31] width 21 height 21
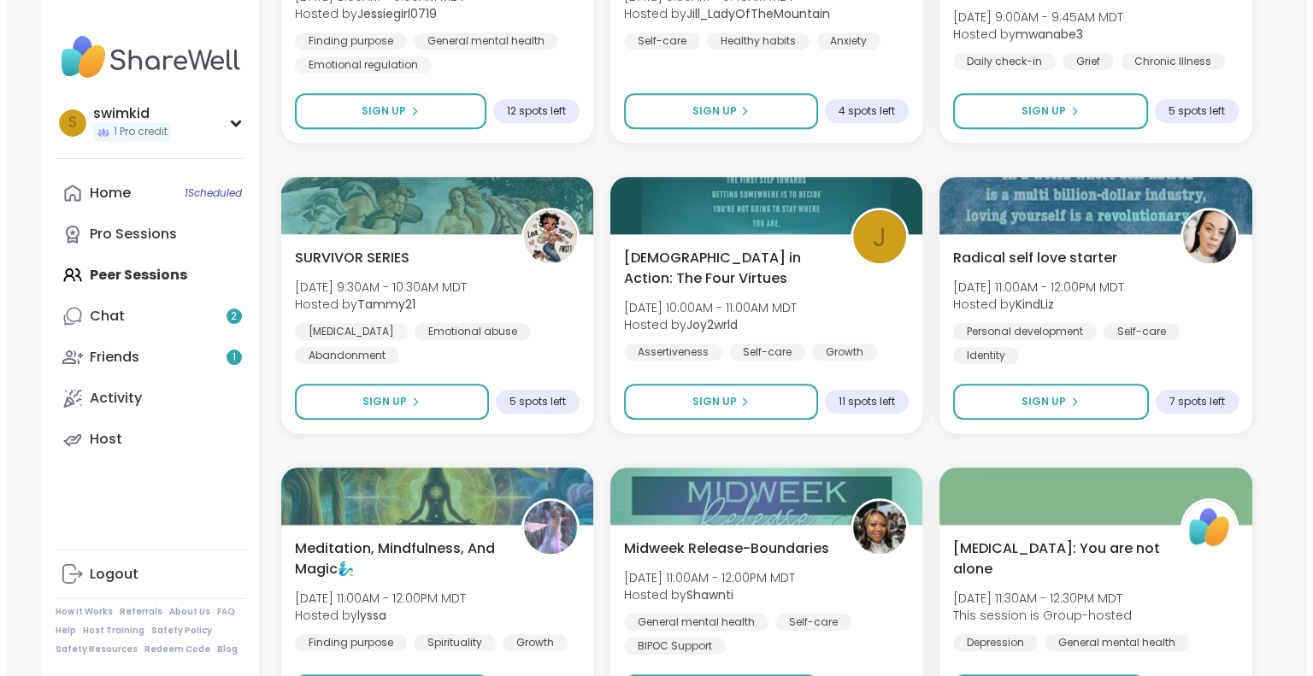
scroll to position [1368, 0]
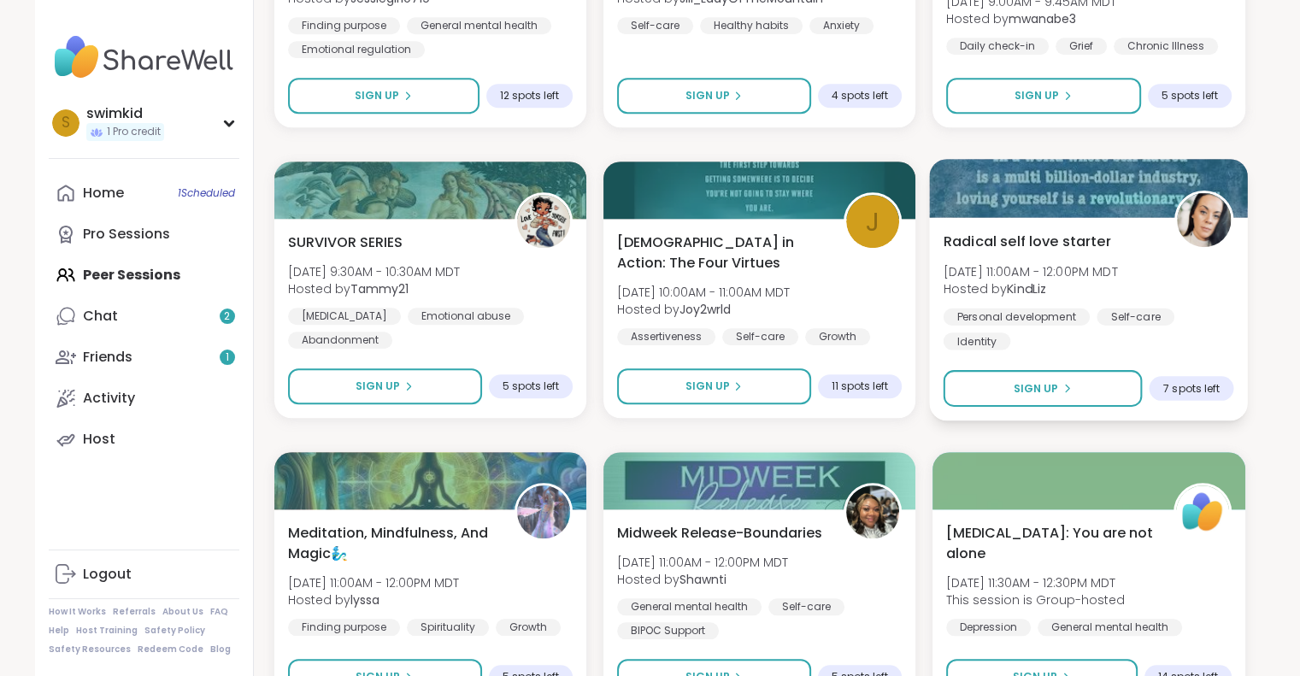
click at [1029, 239] on span "Radical self love starter" at bounding box center [1028, 241] width 168 height 21
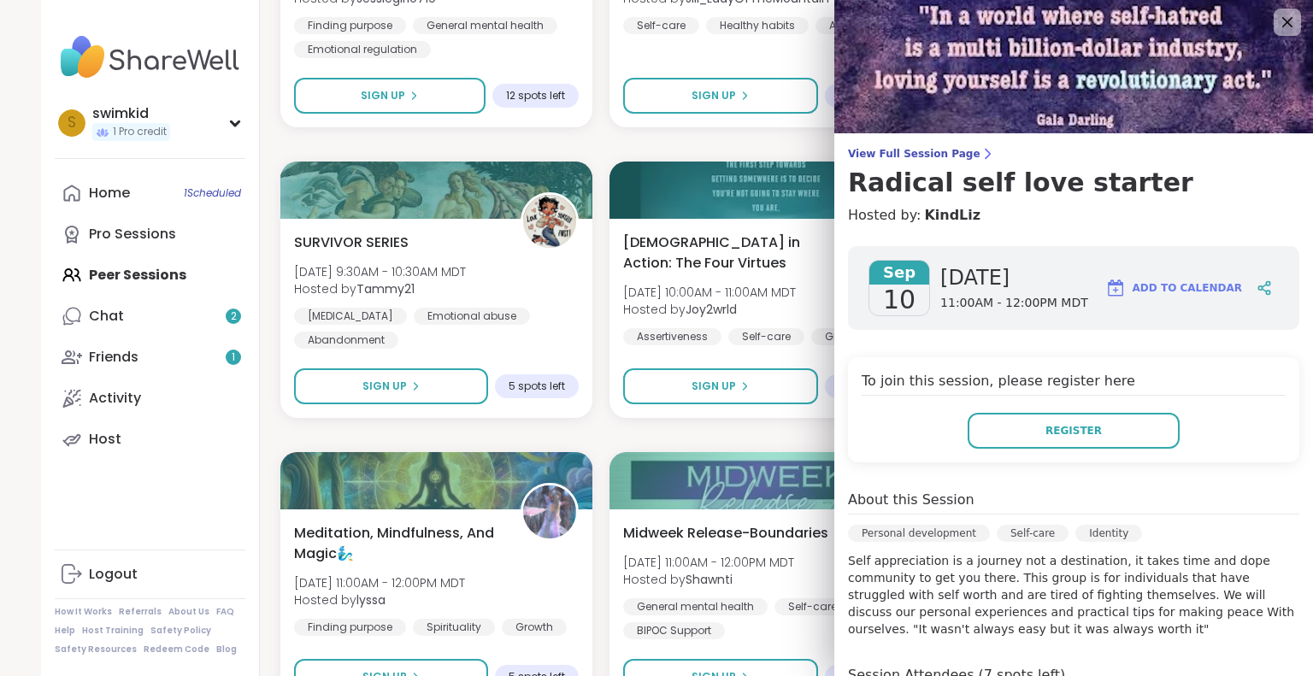
scroll to position [0, 0]
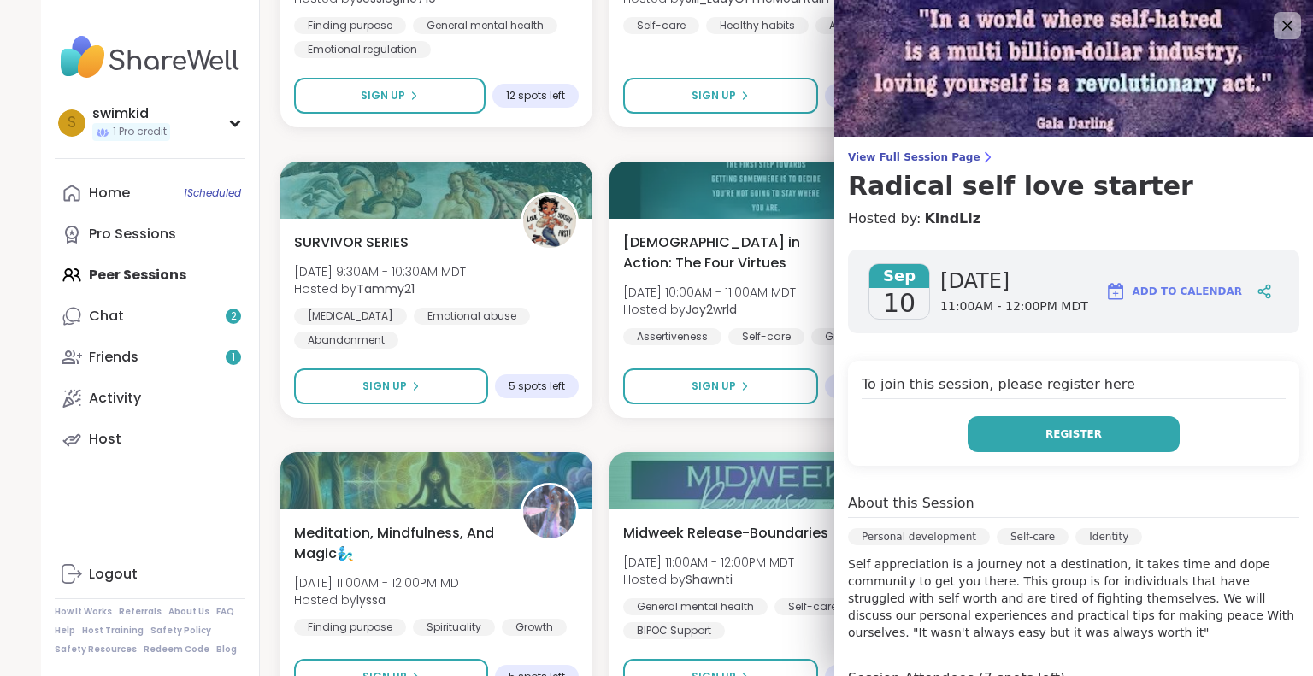
click at [1046, 429] on span "Register" at bounding box center [1074, 434] width 56 height 15
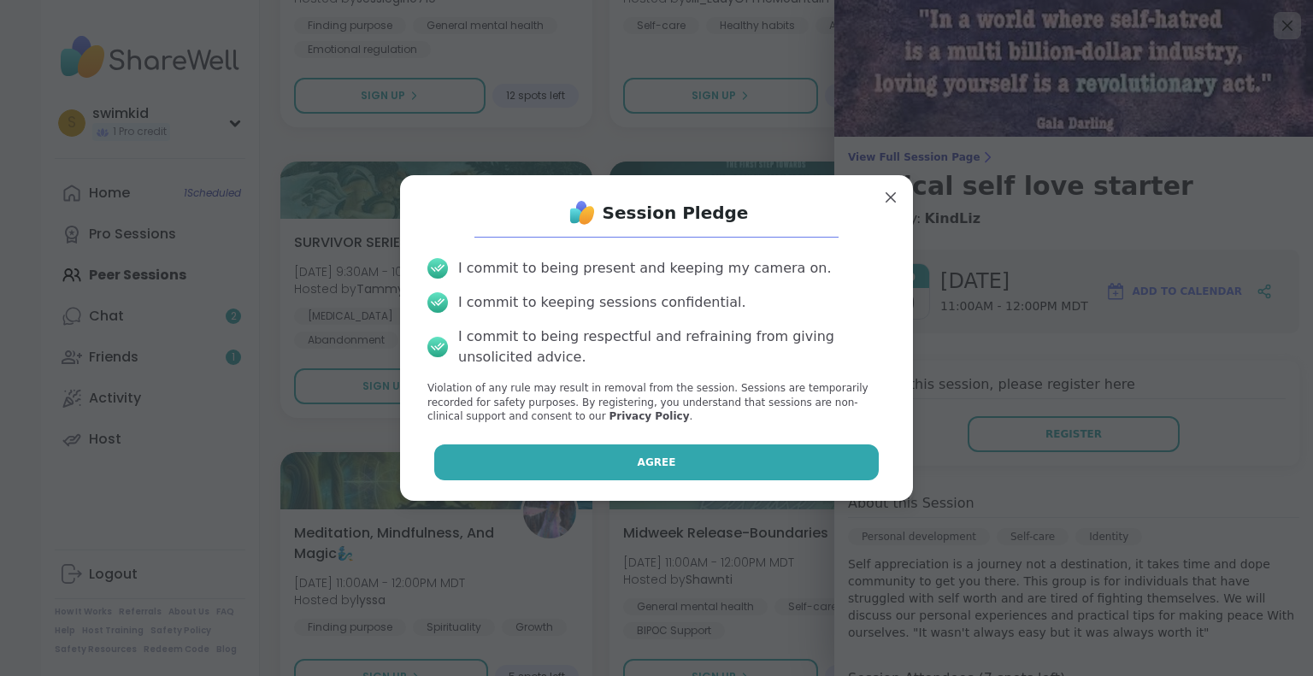
click at [652, 462] on span "Agree" at bounding box center [657, 462] width 38 height 15
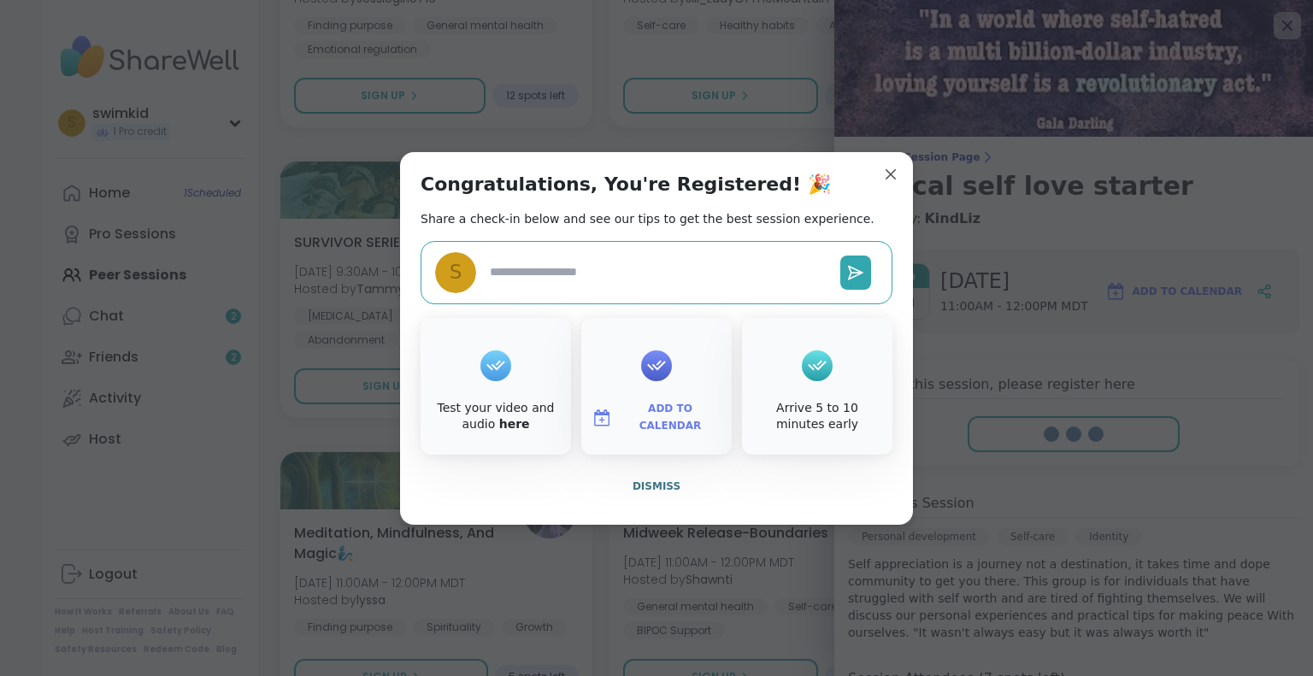
type textarea "*"
click at [644, 421] on span "Add to Calendar" at bounding box center [670, 417] width 103 height 33
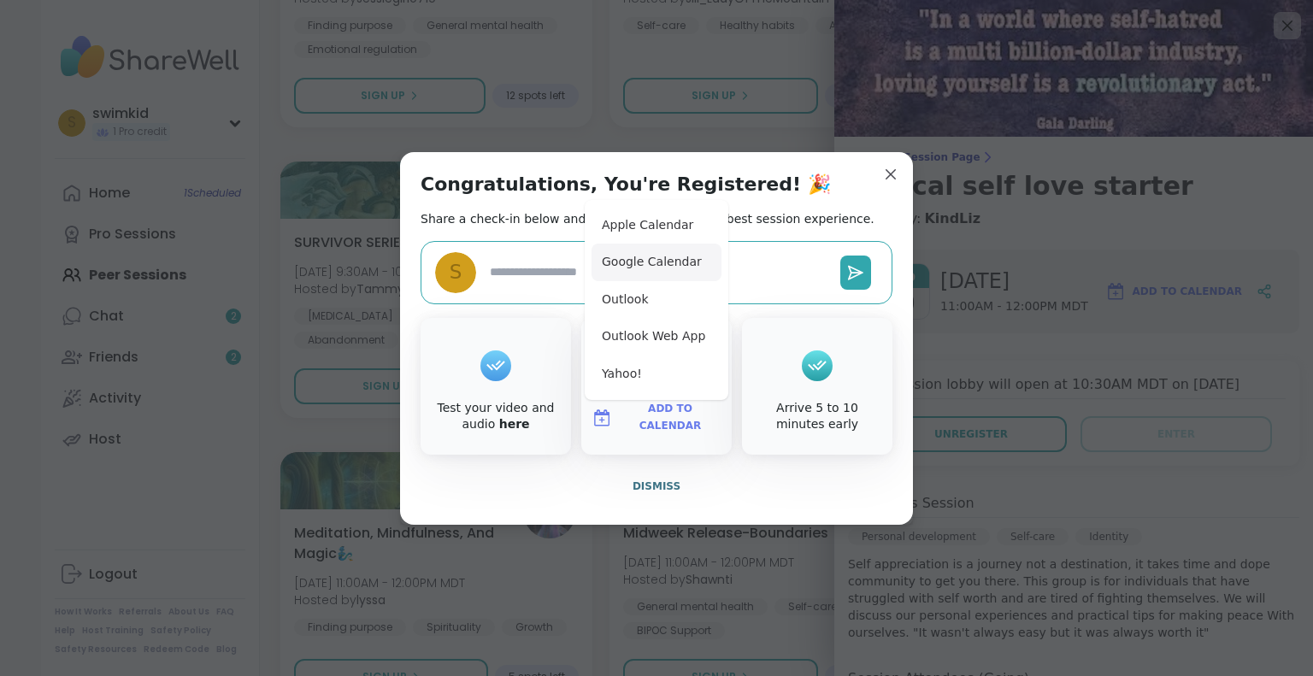
click at [649, 262] on button "Google Calendar" at bounding box center [657, 263] width 130 height 38
